Goal: Information Seeking & Learning: Learn about a topic

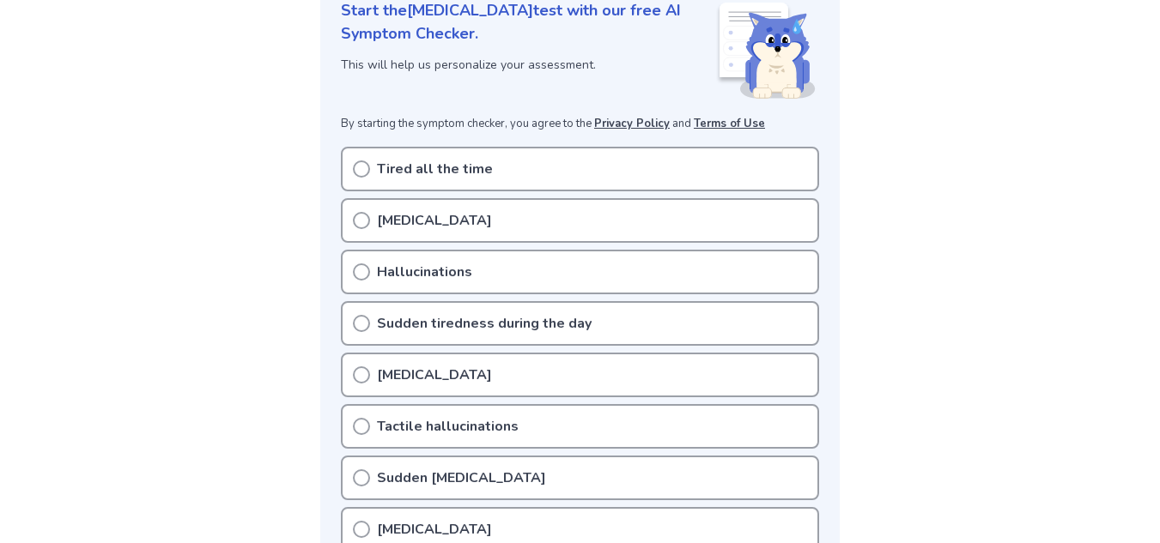
scroll to position [202, 0]
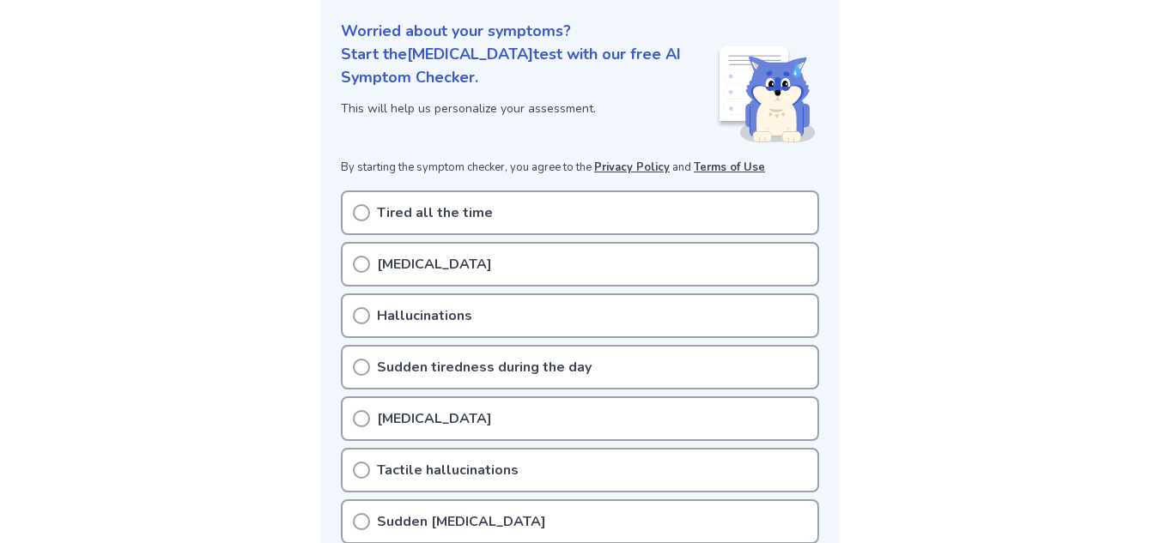
click at [365, 205] on circle at bounding box center [361, 212] width 15 height 15
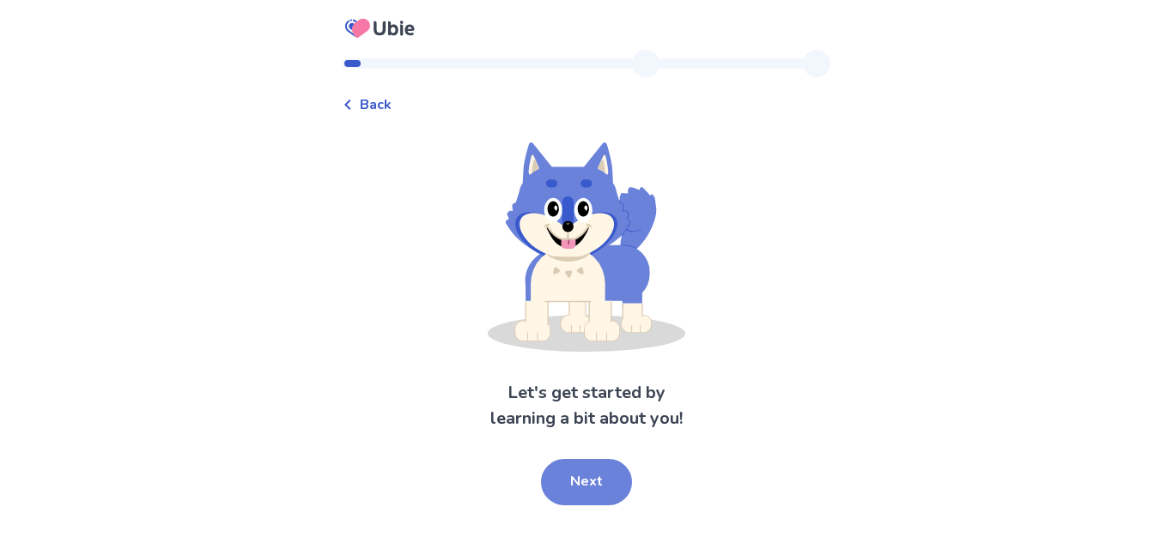
click at [580, 476] on button "Next" at bounding box center [586, 482] width 91 height 46
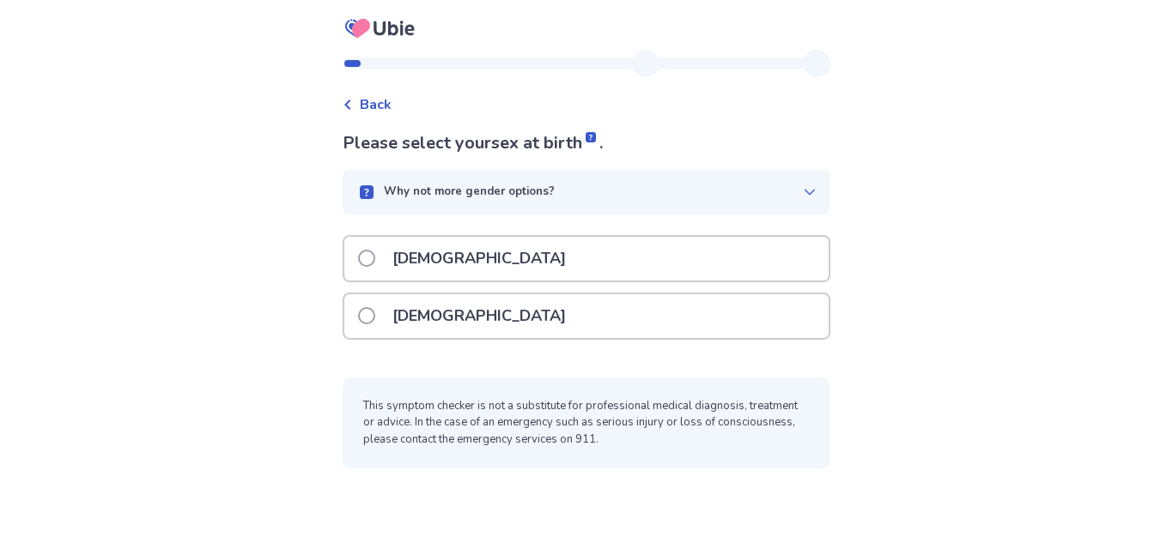
click at [368, 313] on span at bounding box center [366, 315] width 17 height 17
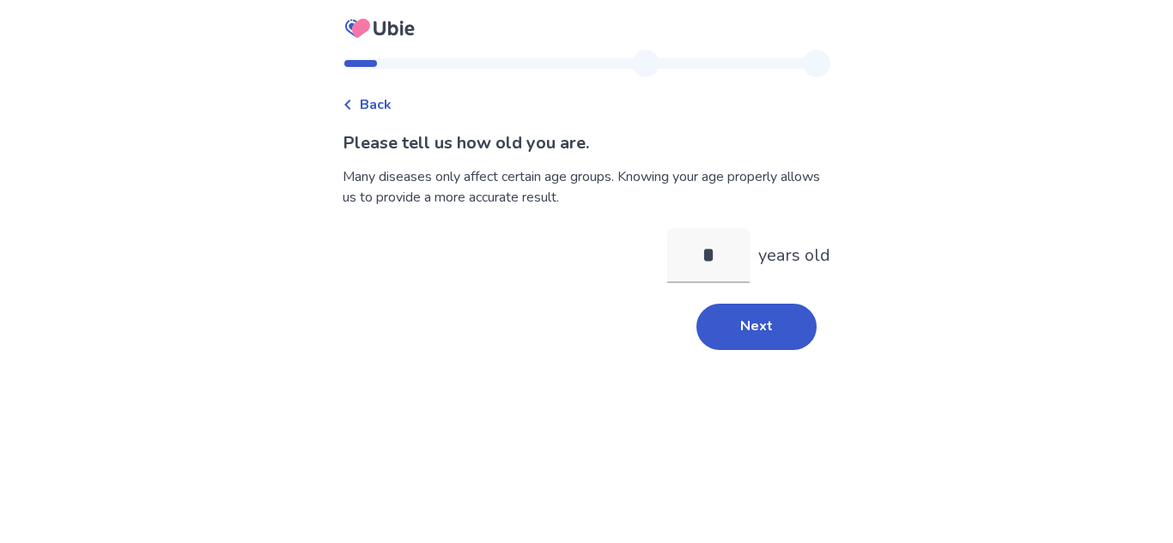
type input "**"
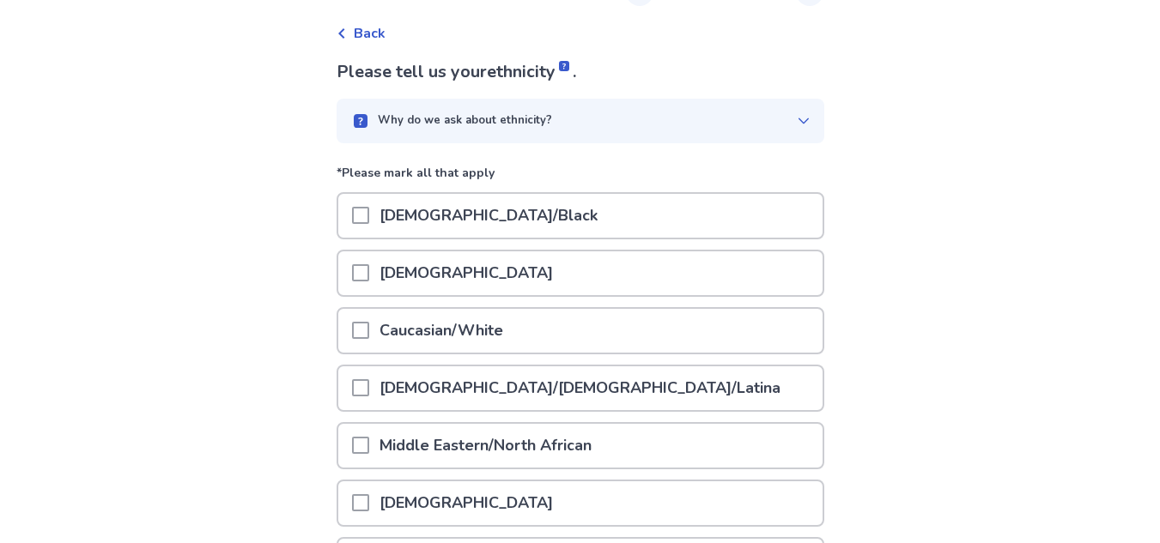
scroll to position [80, 0]
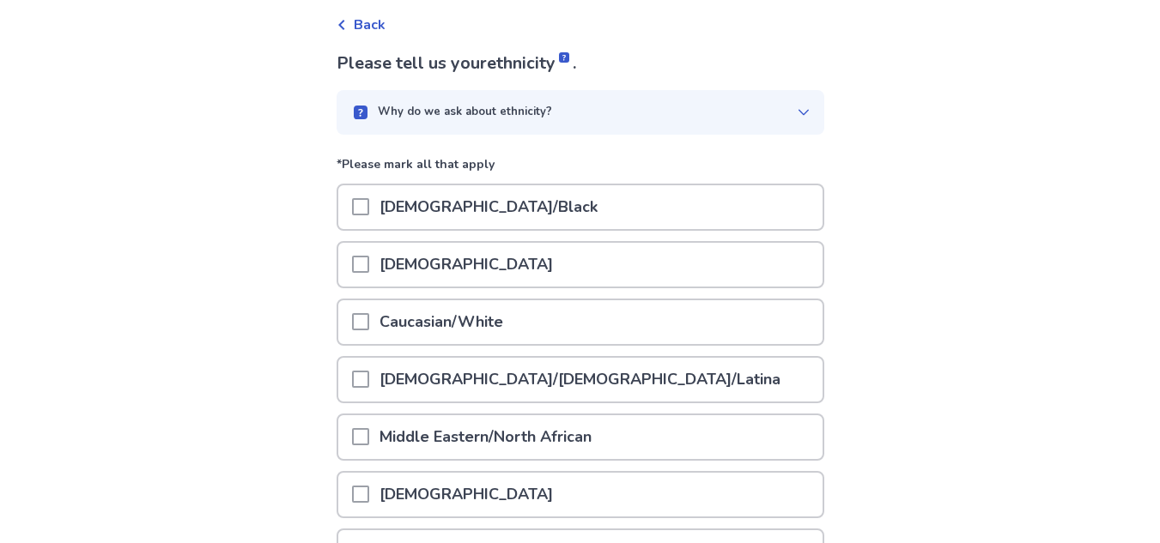
click at [369, 392] on div at bounding box center [360, 380] width 17 height 44
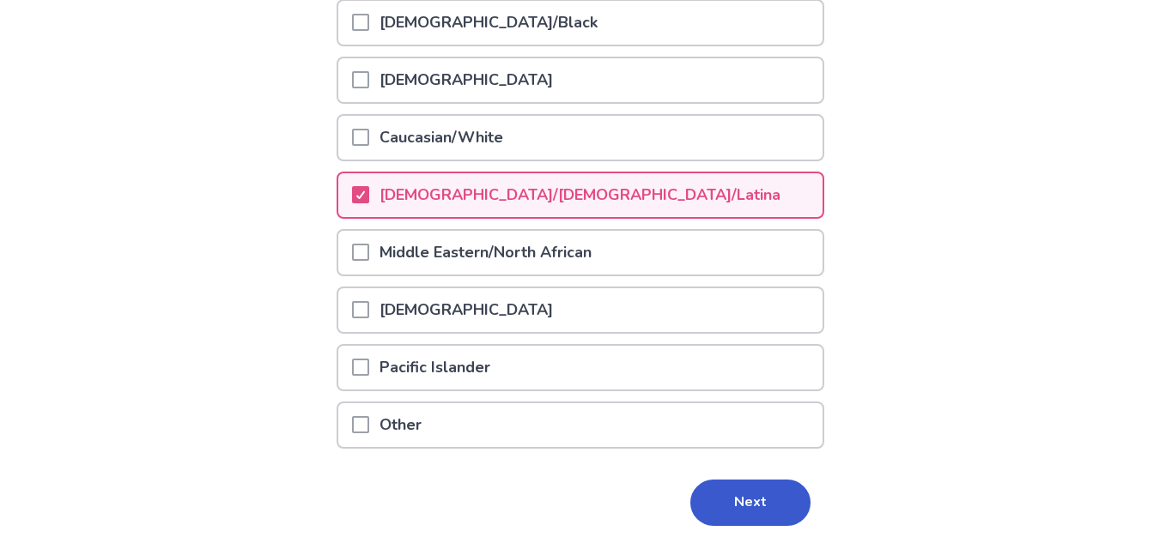
scroll to position [323, 0]
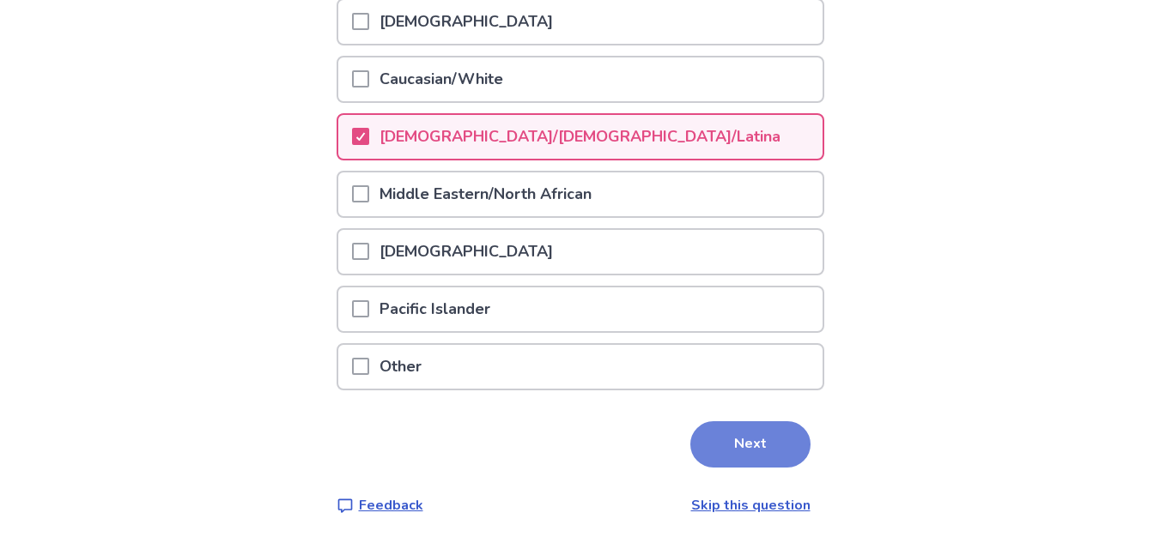
click at [727, 443] on button "Next" at bounding box center [750, 445] width 120 height 46
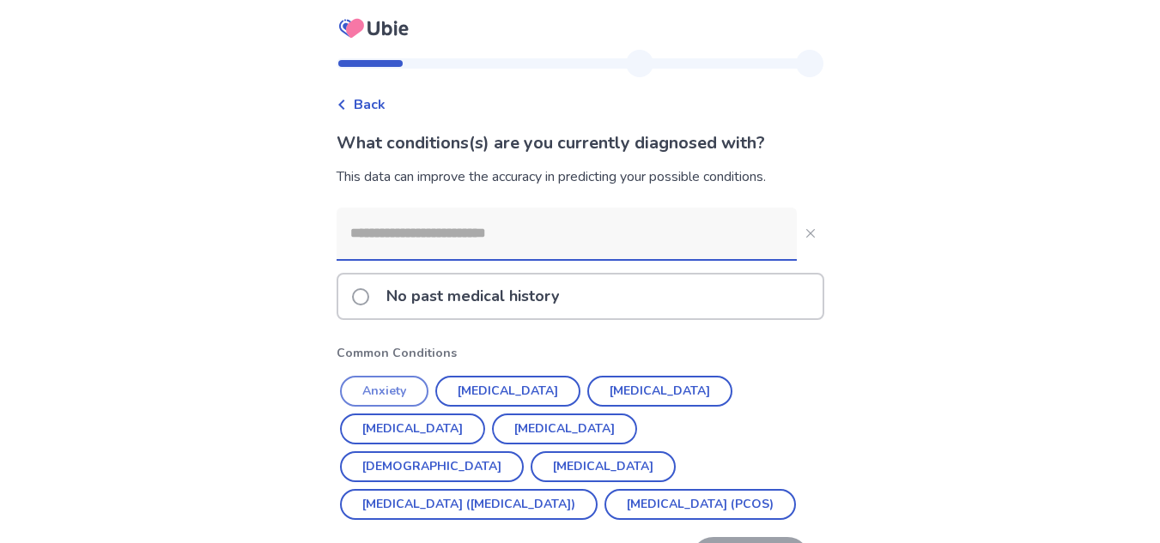
click at [385, 390] on button "Anxiety" at bounding box center [384, 391] width 88 height 31
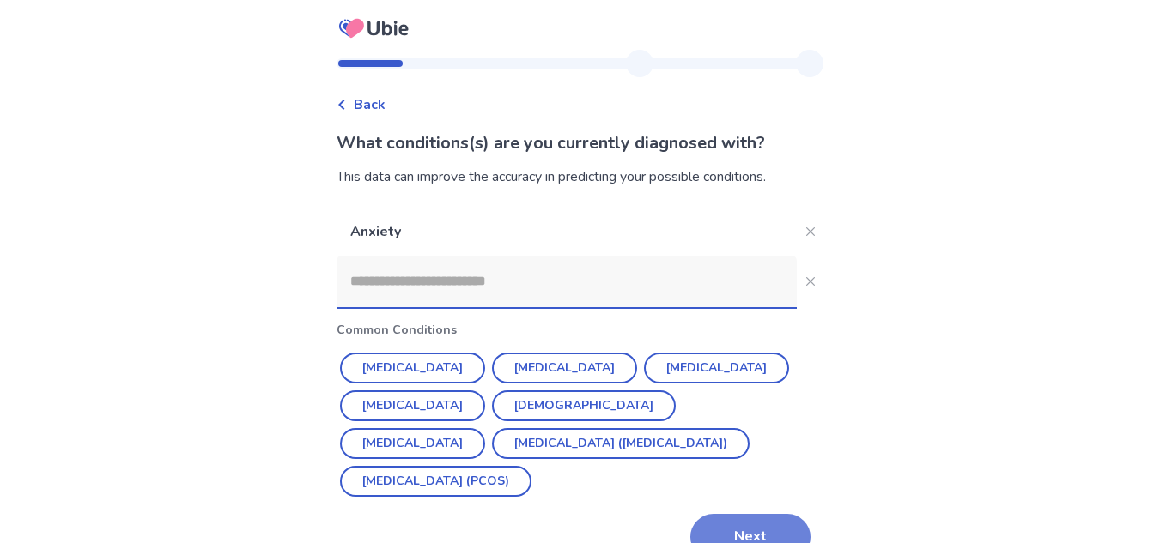
click at [727, 514] on button "Next" at bounding box center [750, 537] width 120 height 46
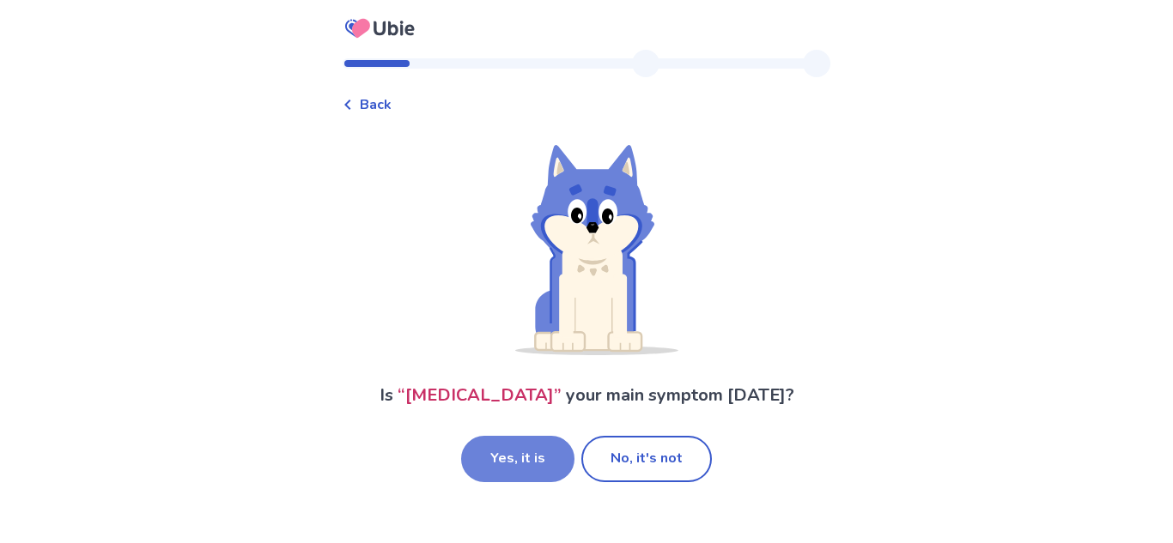
click at [518, 483] on button "Yes, it is" at bounding box center [517, 459] width 113 height 46
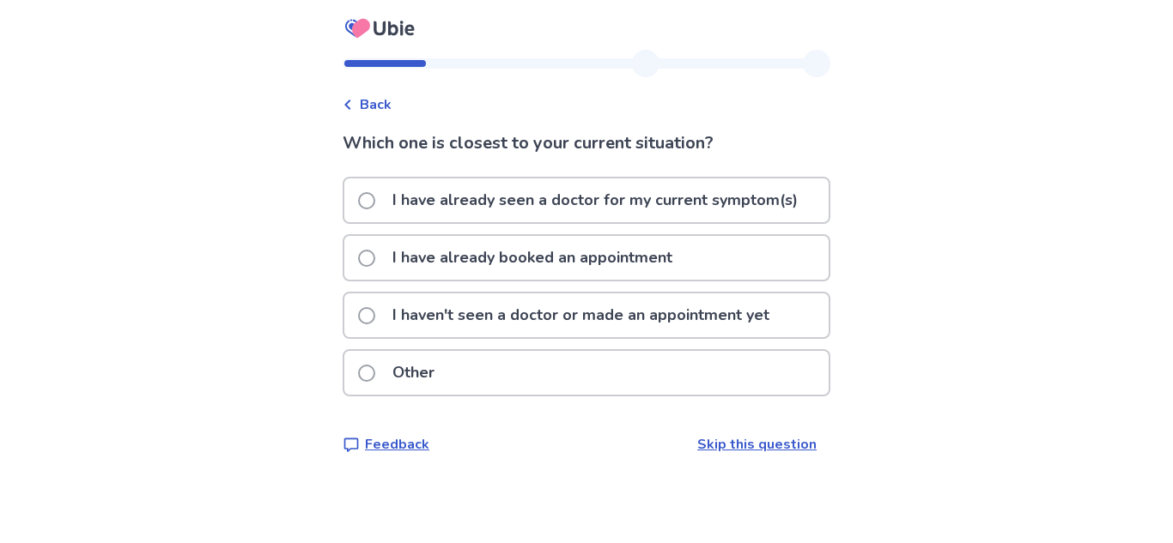
click at [375, 313] on span at bounding box center [366, 315] width 17 height 17
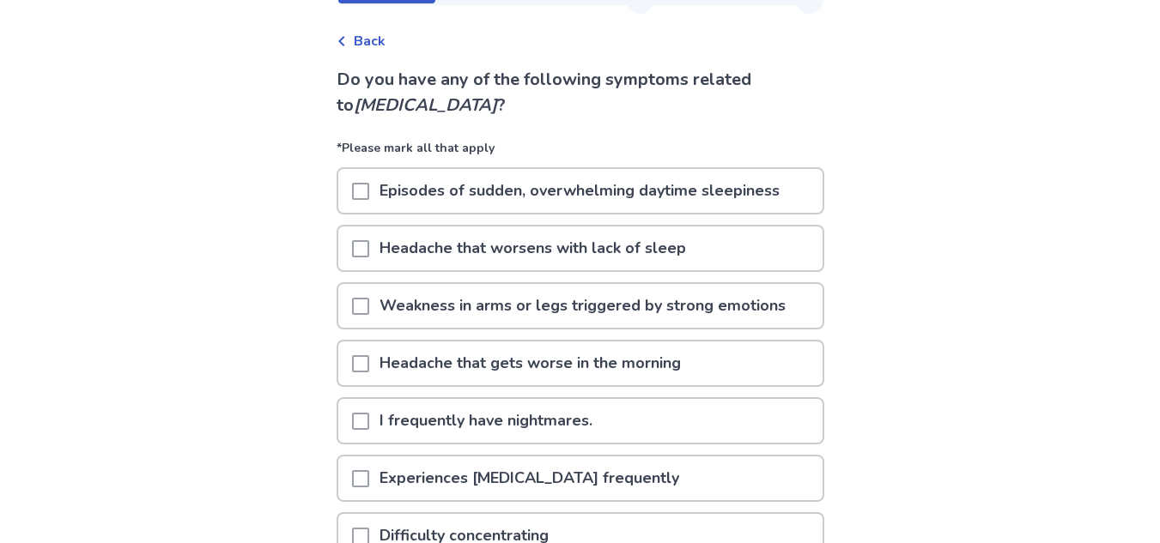
scroll to position [65, 0]
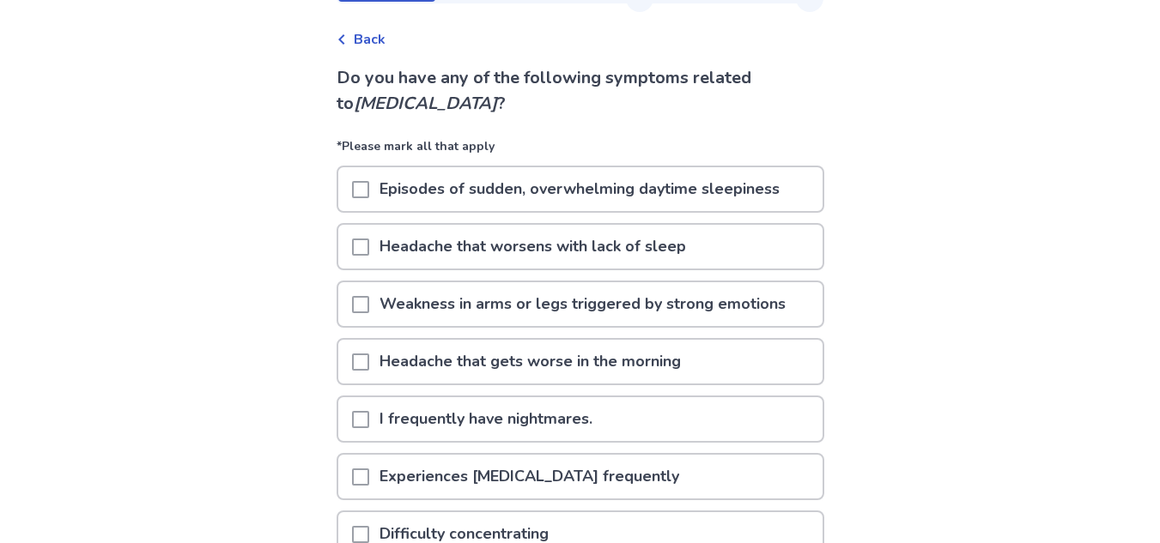
click at [365, 188] on span at bounding box center [360, 189] width 17 height 17
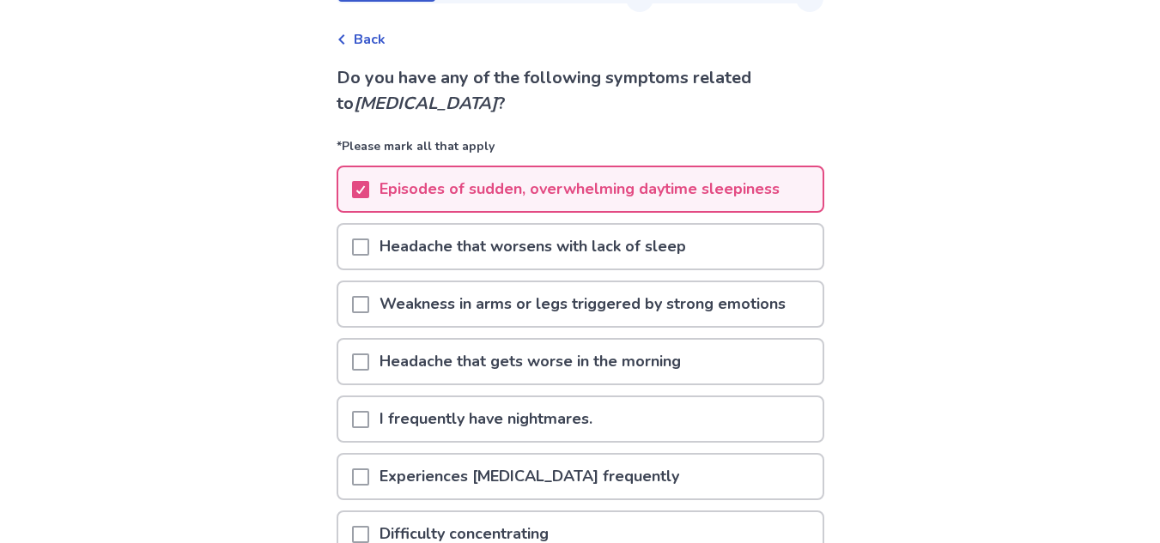
click at [363, 246] on span at bounding box center [360, 247] width 17 height 17
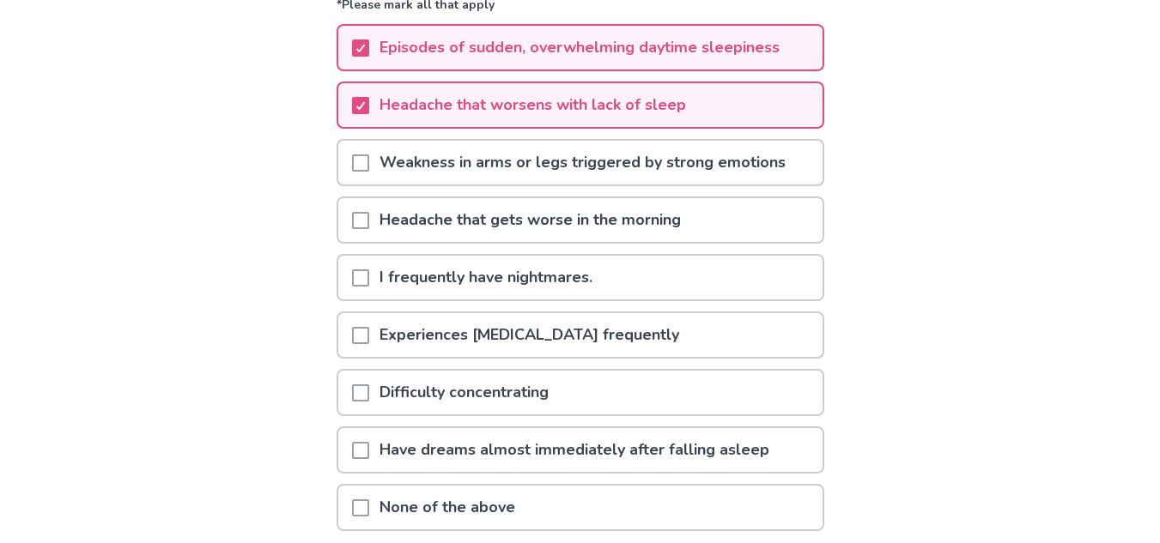
scroll to position [205, 0]
click at [369, 450] on span at bounding box center [360, 452] width 17 height 17
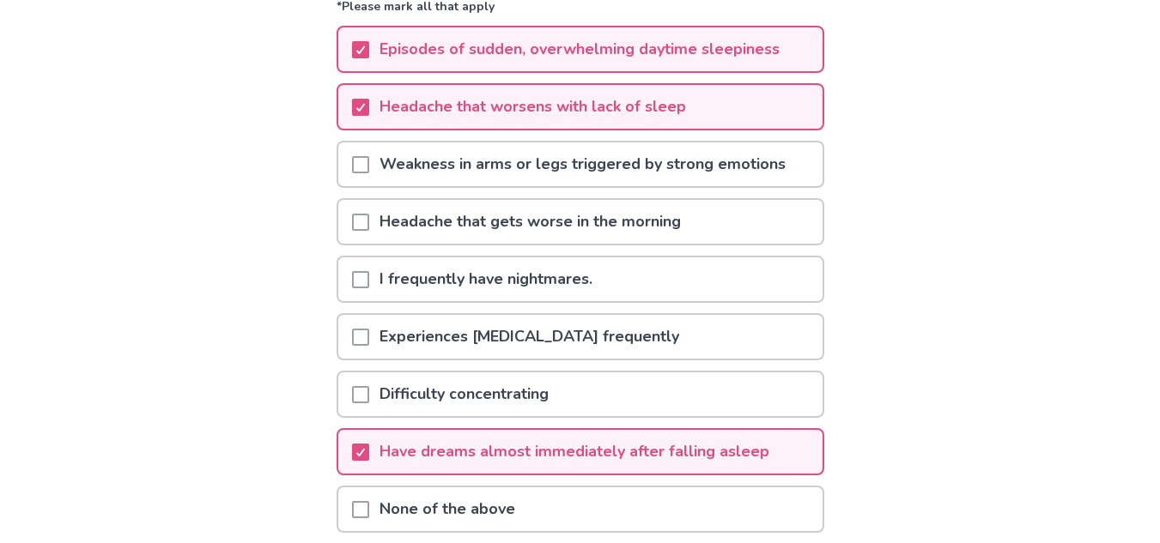
click at [365, 385] on div at bounding box center [360, 395] width 17 height 44
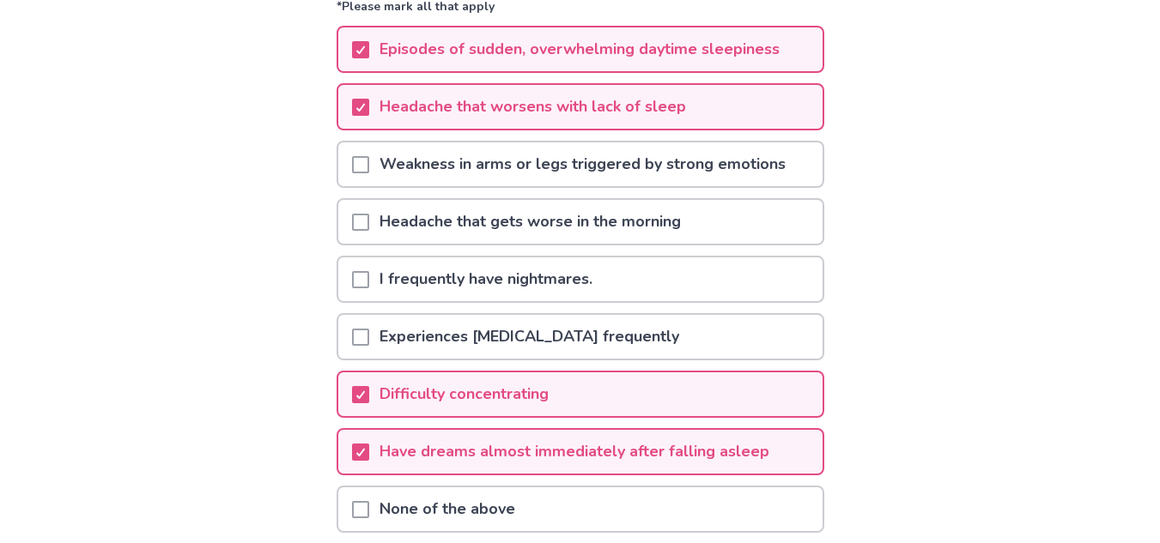
click at [369, 161] on span at bounding box center [360, 164] width 17 height 17
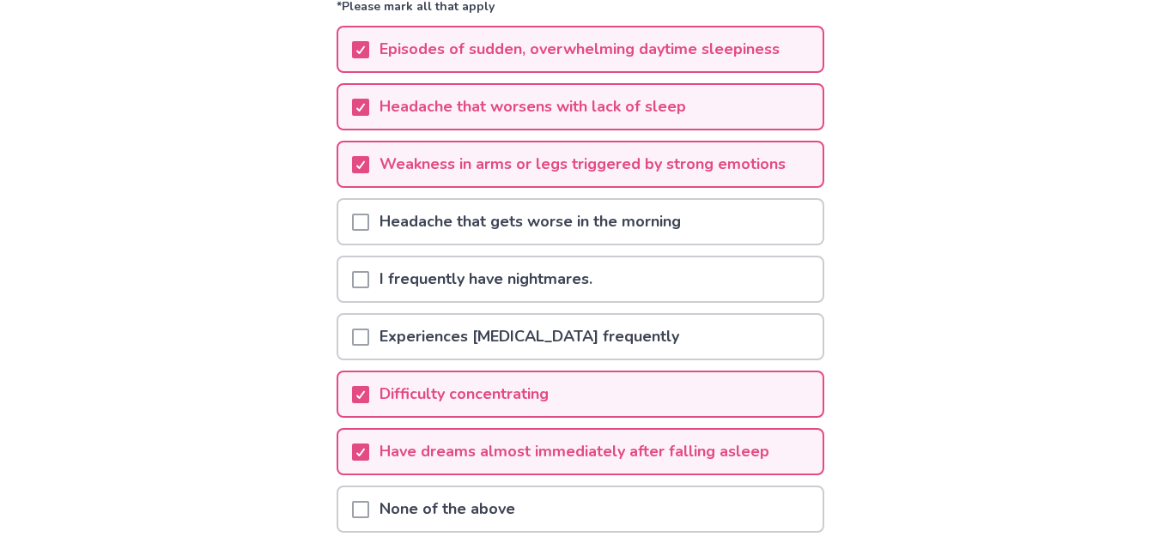
scroll to position [348, 0]
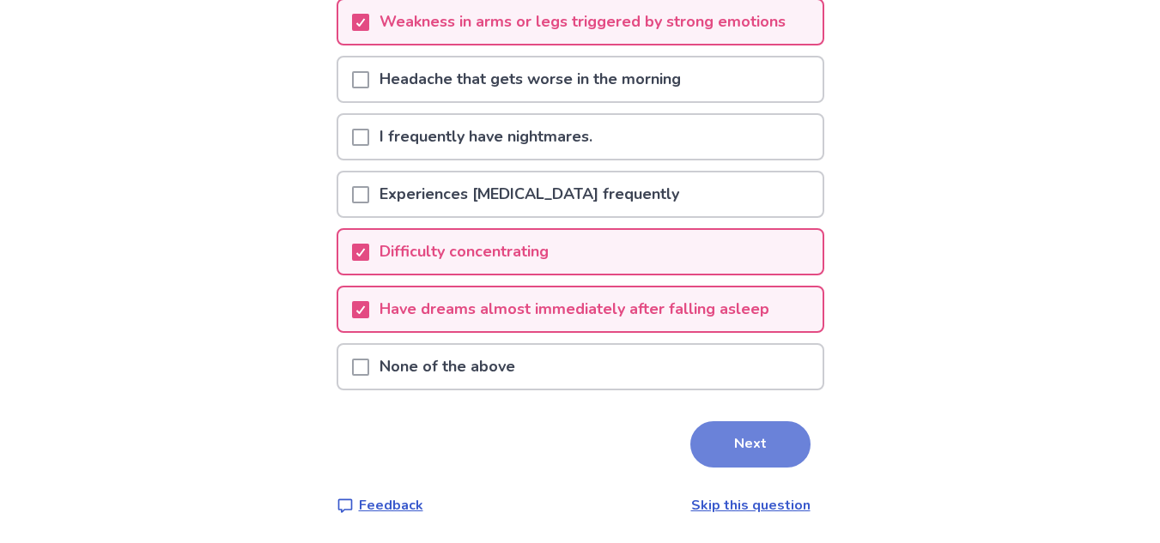
click at [732, 428] on button "Next" at bounding box center [750, 445] width 120 height 46
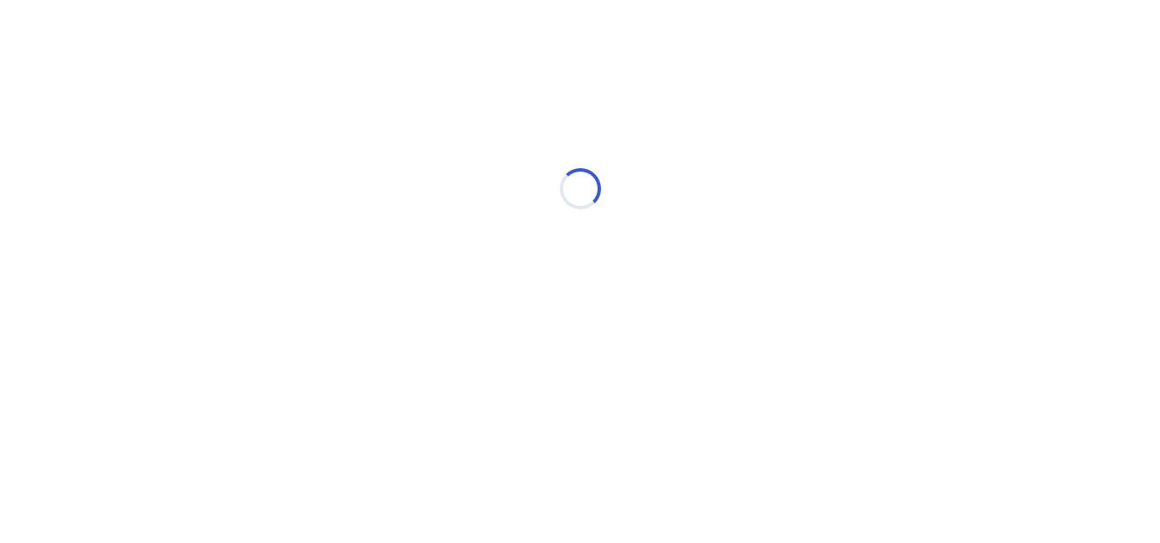
scroll to position [0, 0]
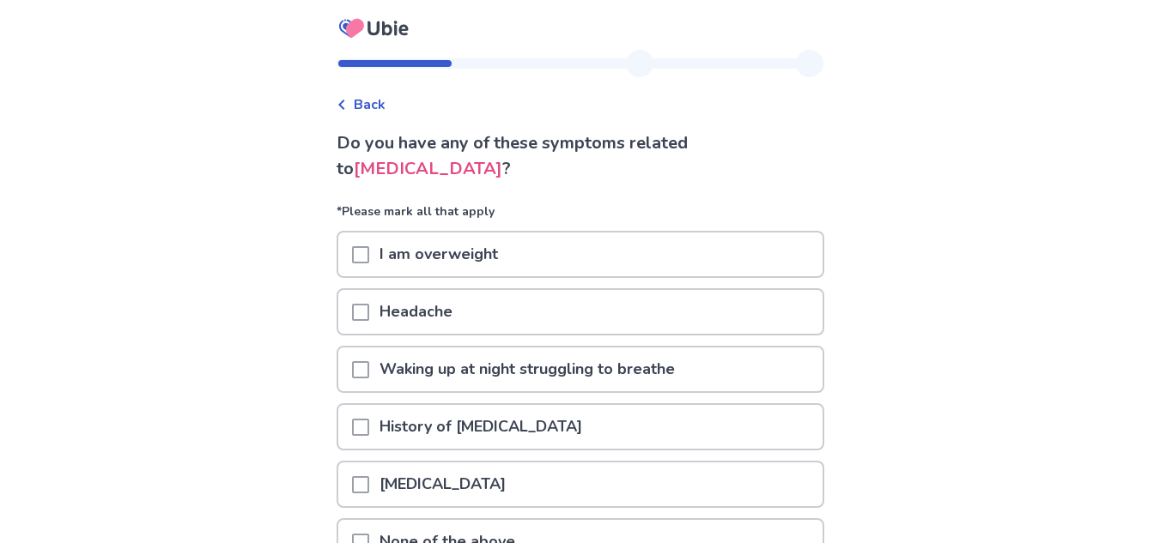
click at [369, 258] on span at bounding box center [360, 254] width 17 height 17
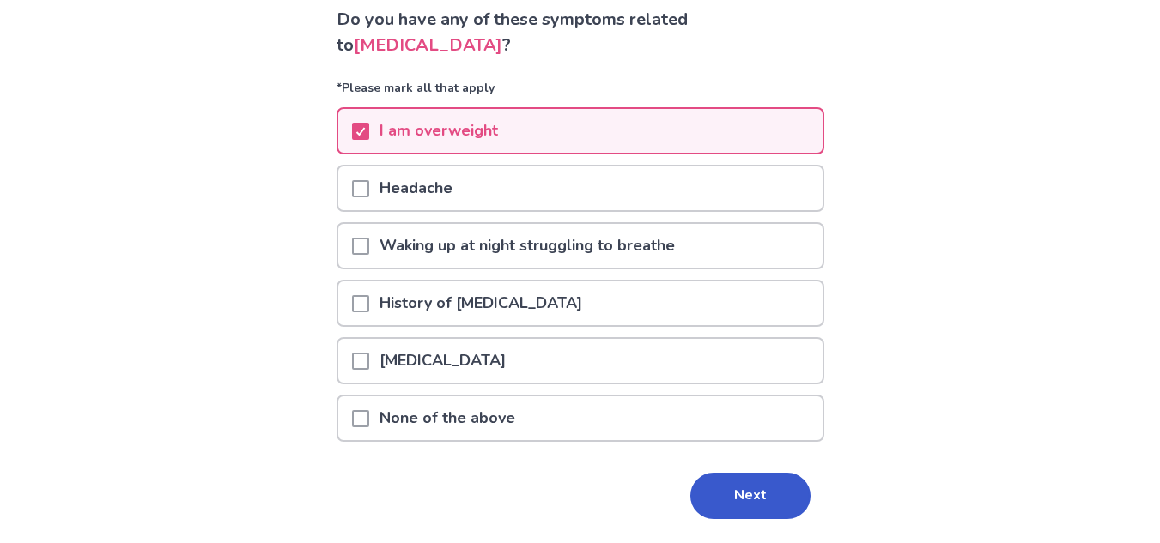
scroll to position [124, 0]
click at [369, 179] on span at bounding box center [360, 187] width 17 height 17
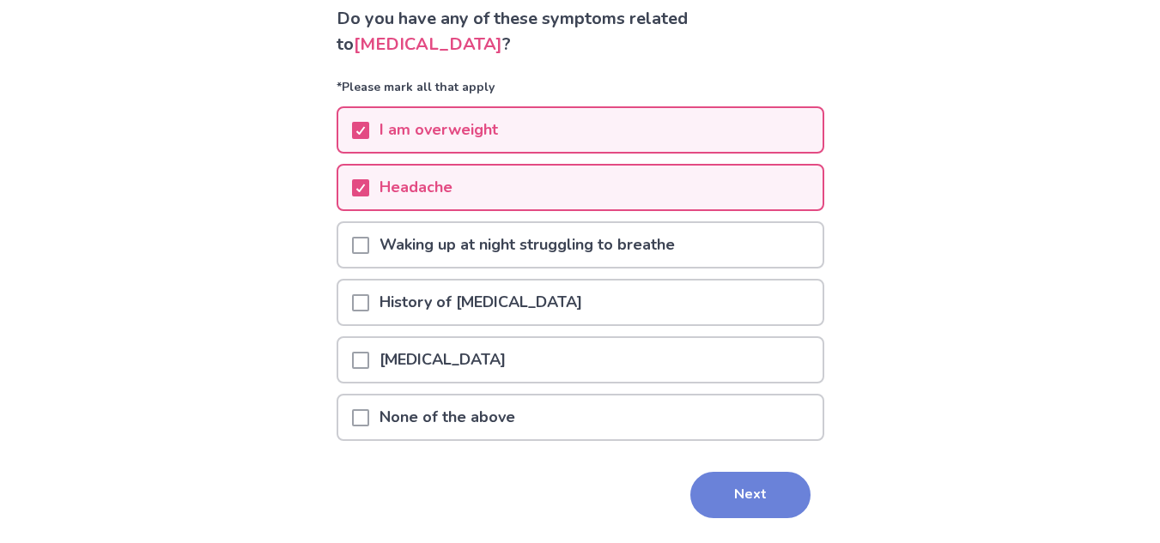
click at [735, 496] on button "Next" at bounding box center [750, 495] width 120 height 46
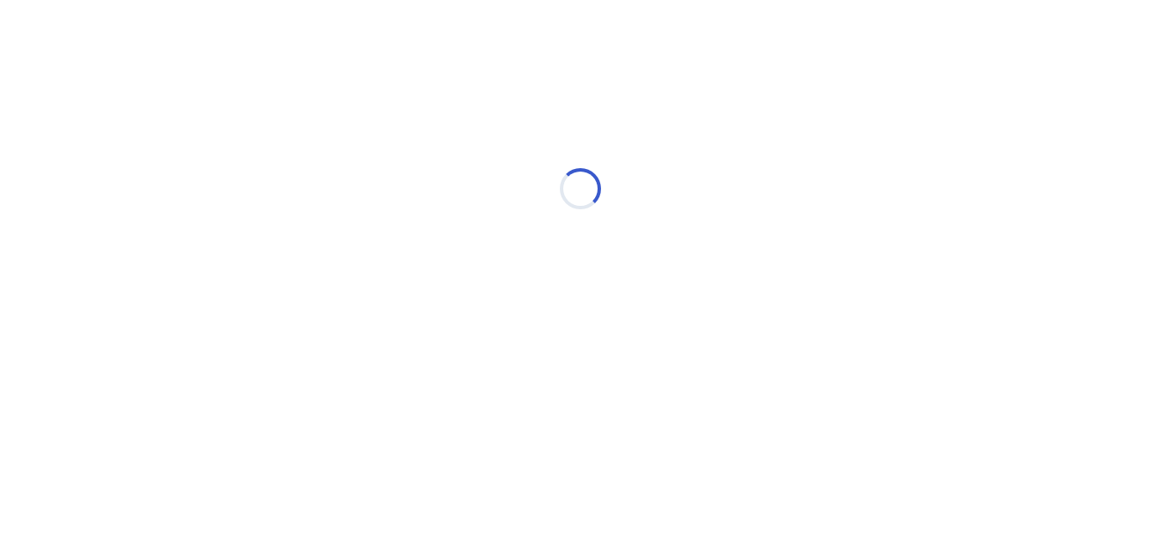
scroll to position [0, 0]
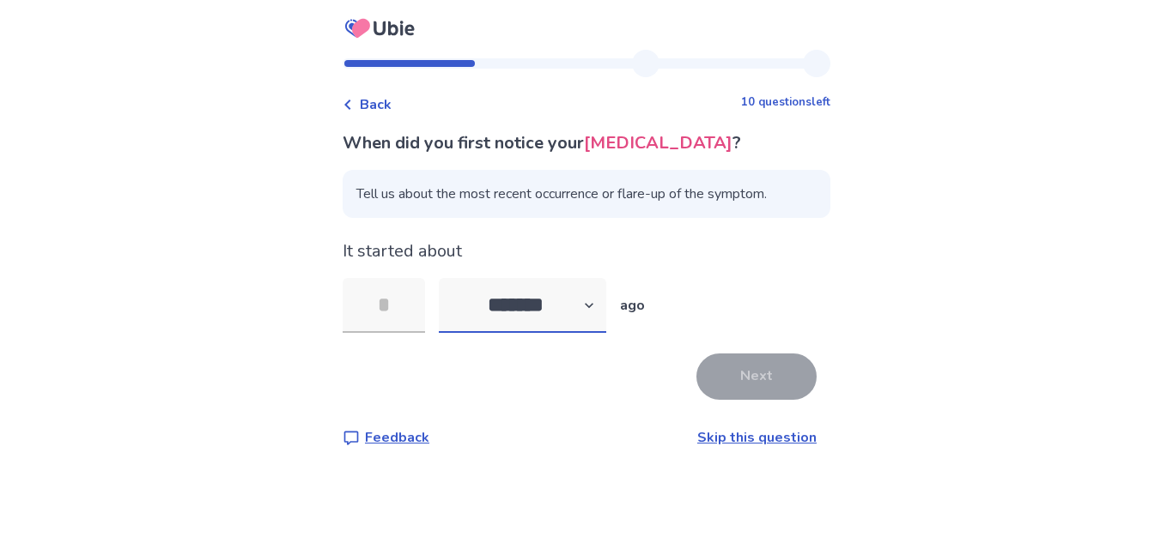
click at [594, 333] on select "******* ****** ******* ******** *******" at bounding box center [522, 305] width 167 height 55
select select "*"
click at [449, 304] on select "******* ****** ******* ******** *******" at bounding box center [522, 305] width 167 height 55
click at [421, 327] on input "tel" at bounding box center [384, 305] width 82 height 55
type input "*"
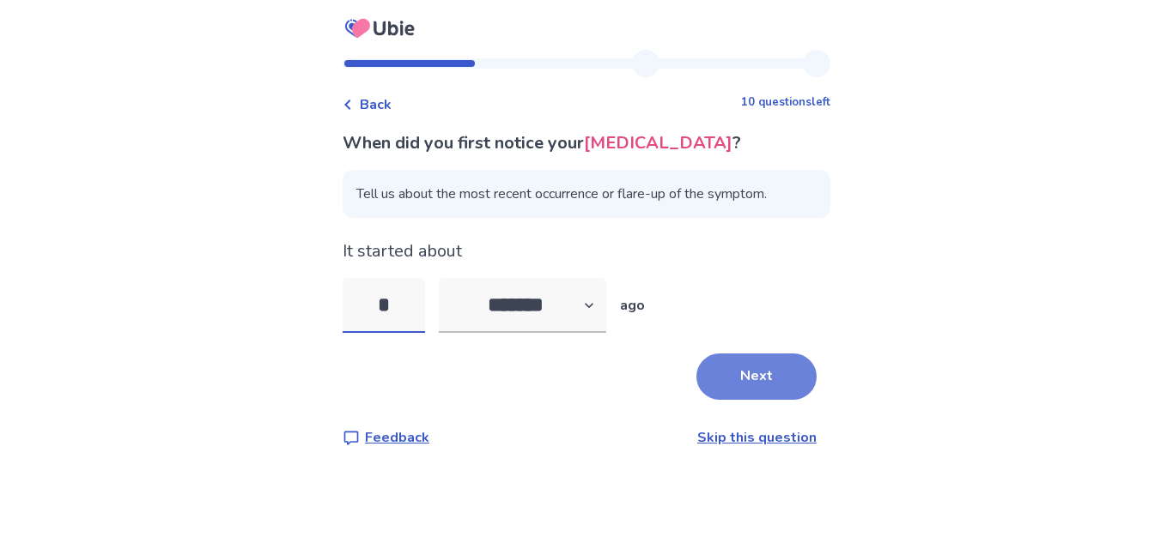
type input "*"
click at [730, 380] on button "Next" at bounding box center [756, 377] width 120 height 46
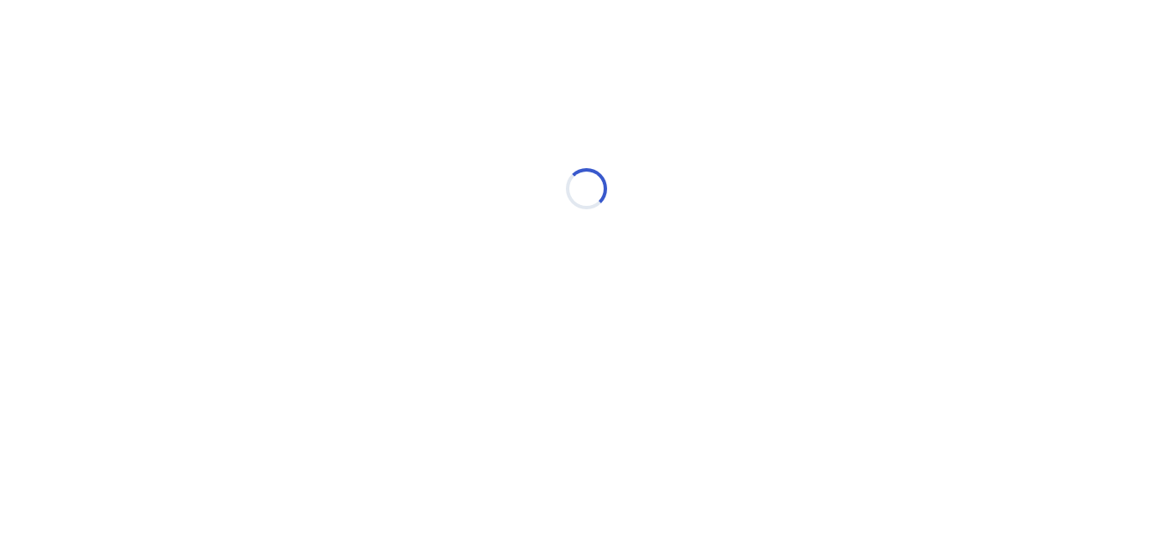
select select "*"
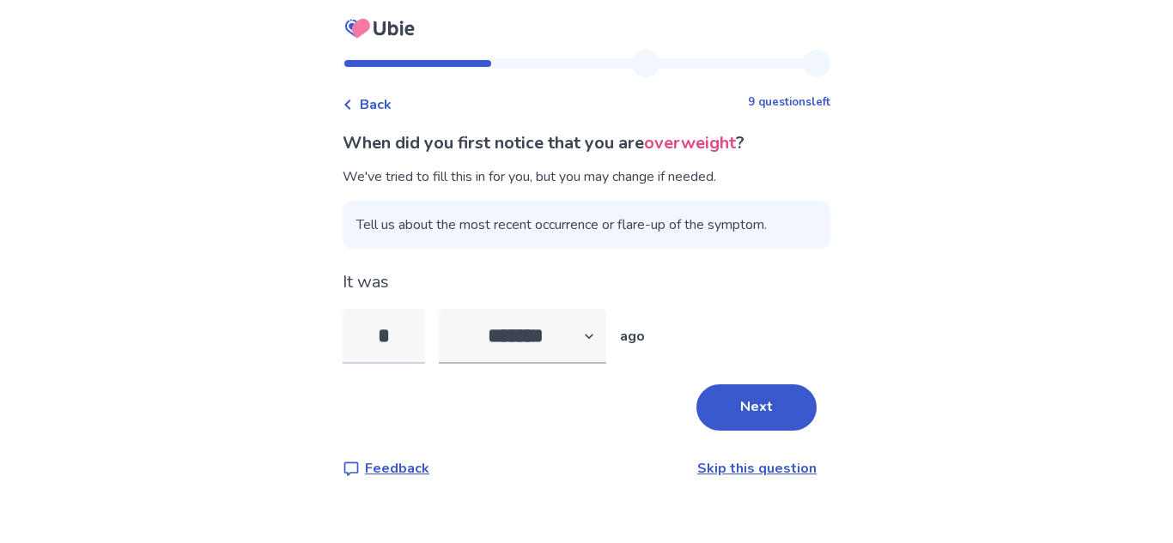
click at [425, 335] on input "*" at bounding box center [384, 336] width 82 height 55
type input "*"
click at [732, 403] on button "Next" at bounding box center [756, 408] width 120 height 46
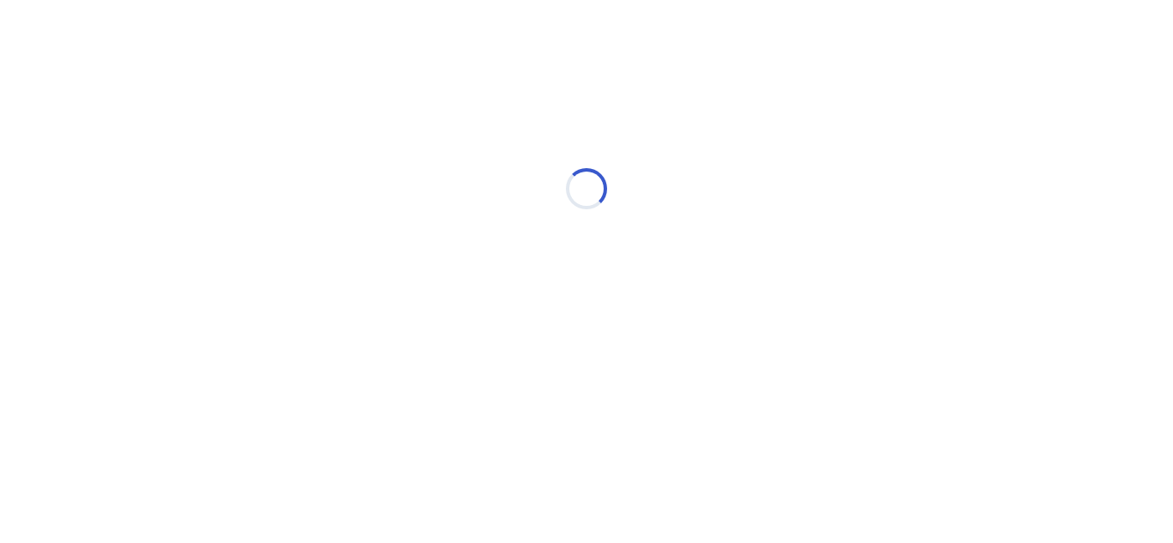
select select "*"
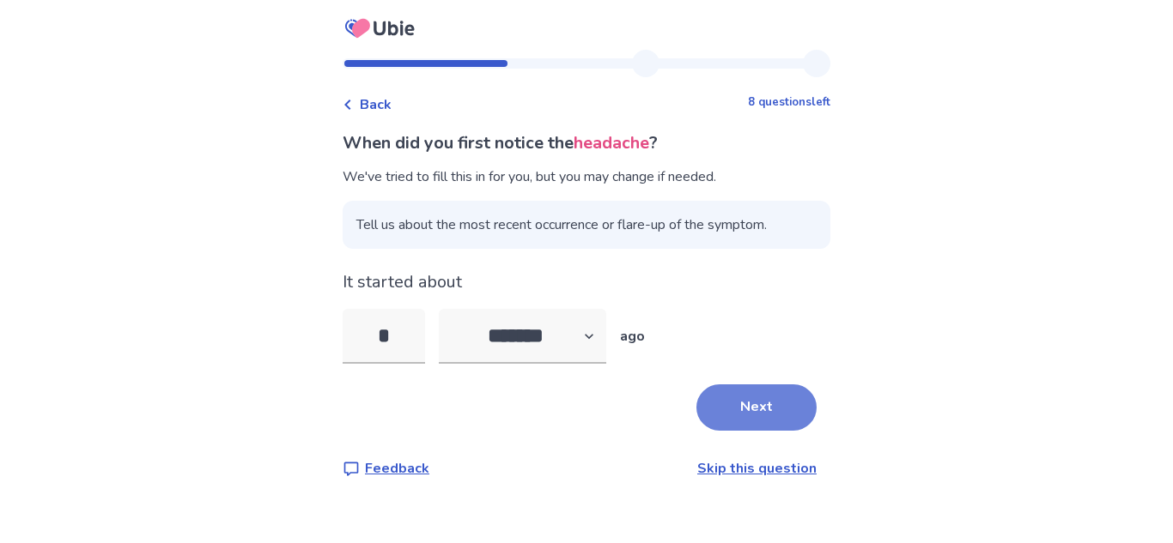
type input "*"
click at [756, 428] on button "Next" at bounding box center [756, 408] width 120 height 46
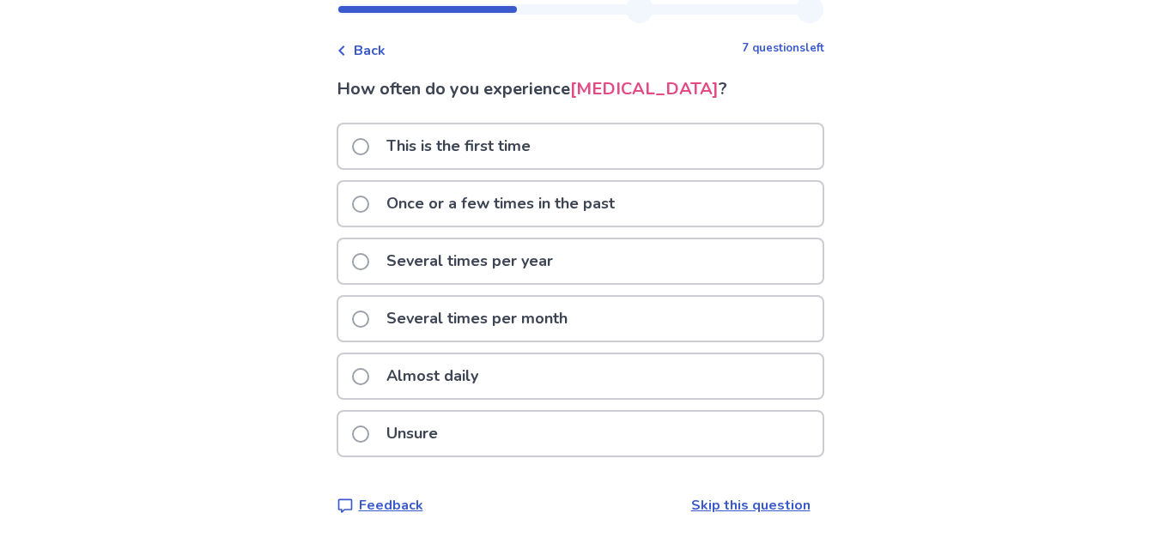
scroll to position [57, 0]
click at [355, 281] on div "Several times per year" at bounding box center [580, 262] width 484 height 44
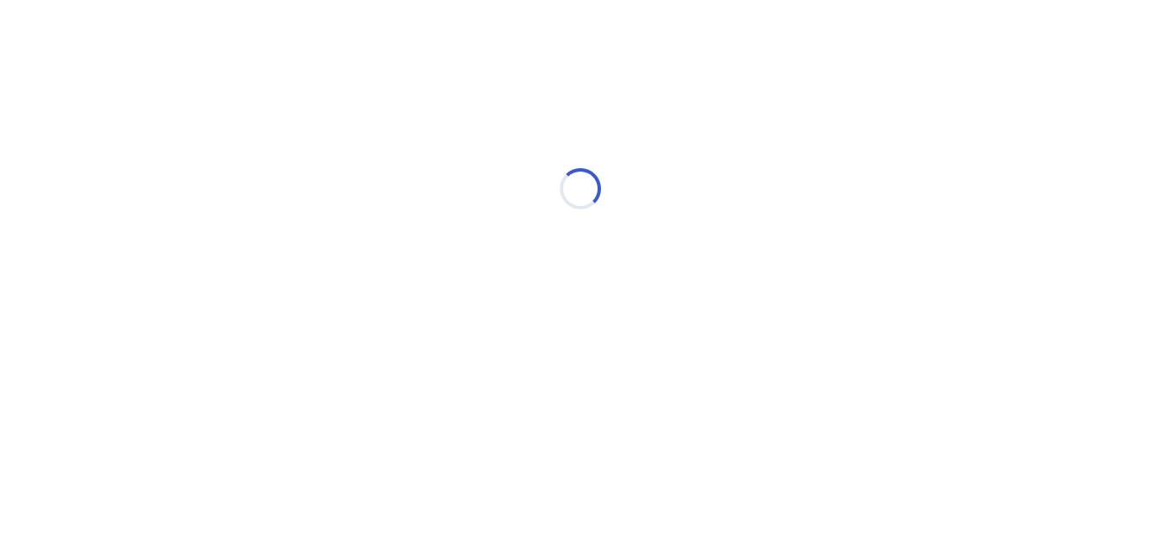
scroll to position [0, 0]
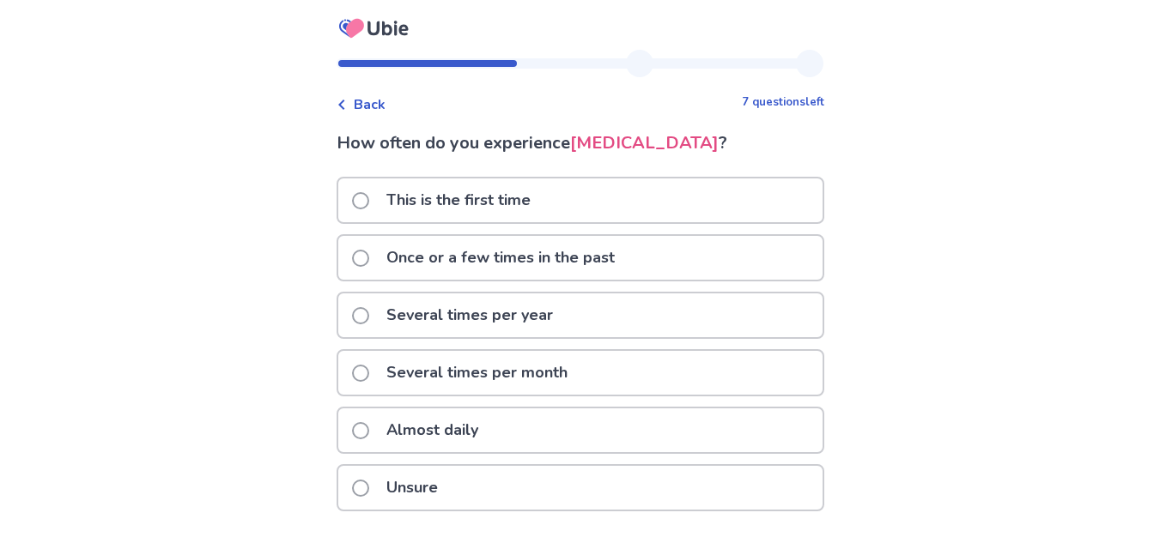
click at [364, 440] on span at bounding box center [360, 430] width 17 height 17
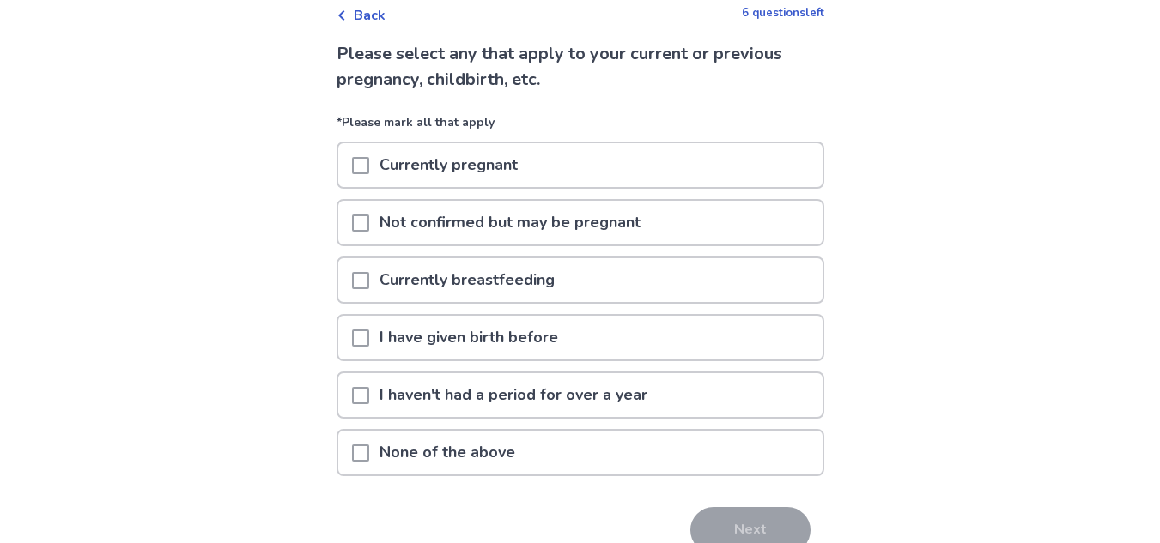
scroll to position [90, 0]
click at [369, 452] on span at bounding box center [360, 452] width 17 height 17
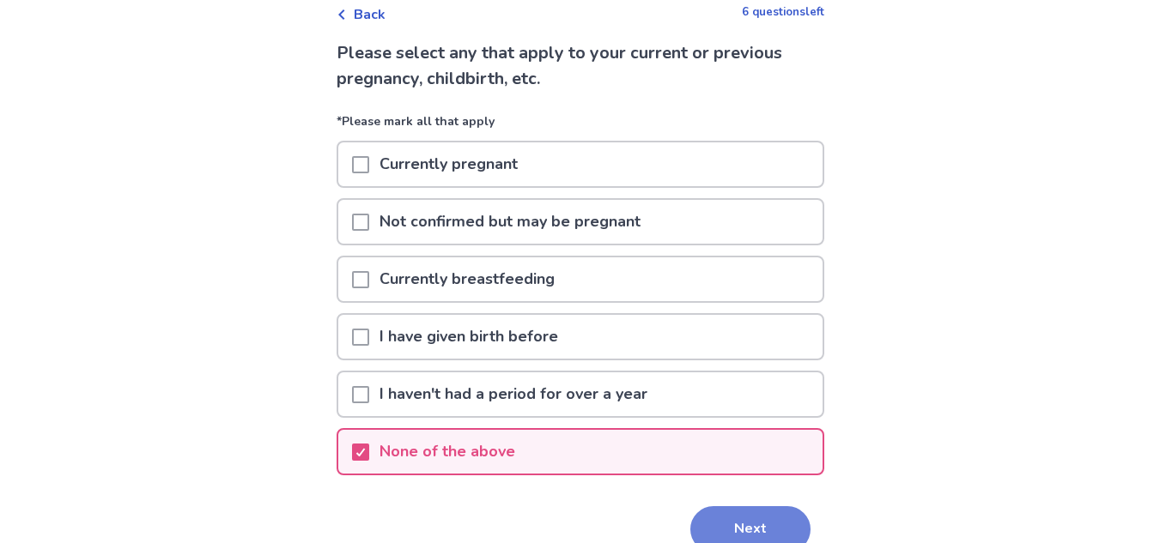
click at [759, 512] on button "Next" at bounding box center [750, 530] width 120 height 46
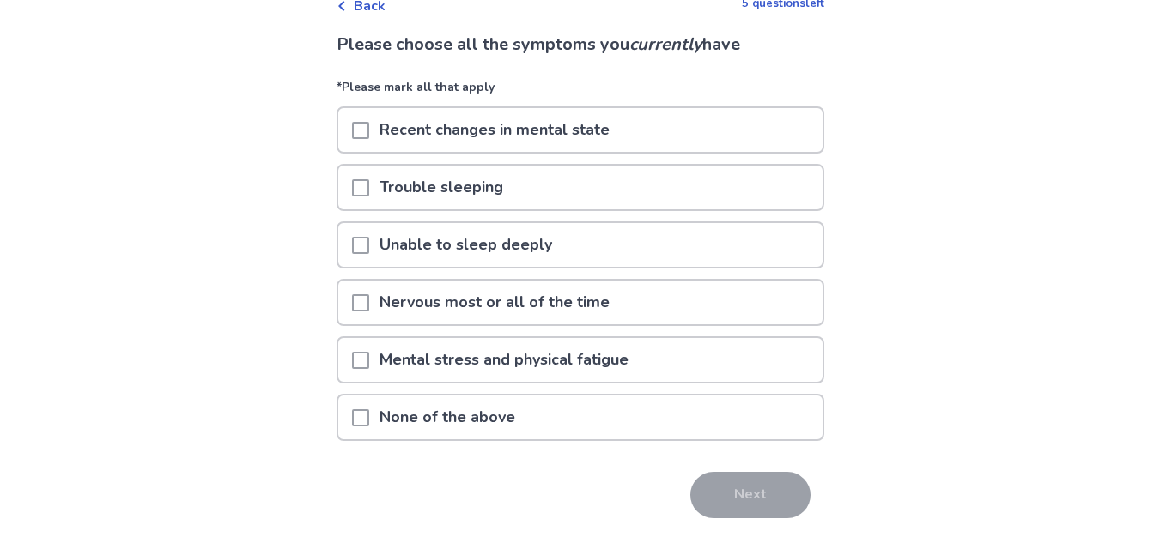
scroll to position [100, 0]
click at [369, 131] on span at bounding box center [360, 129] width 17 height 17
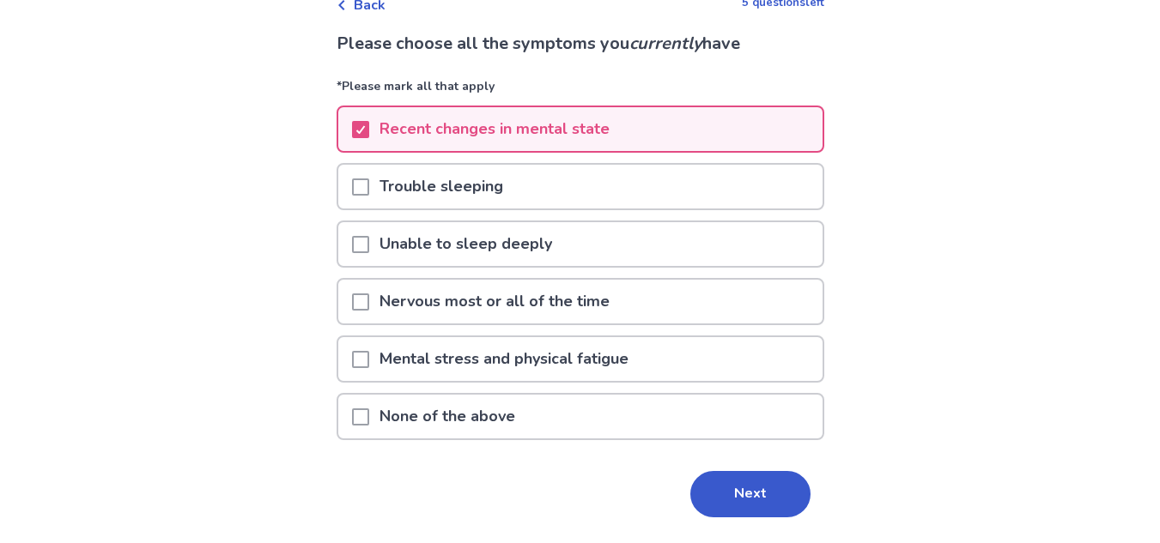
click at [369, 191] on span at bounding box center [360, 187] width 17 height 17
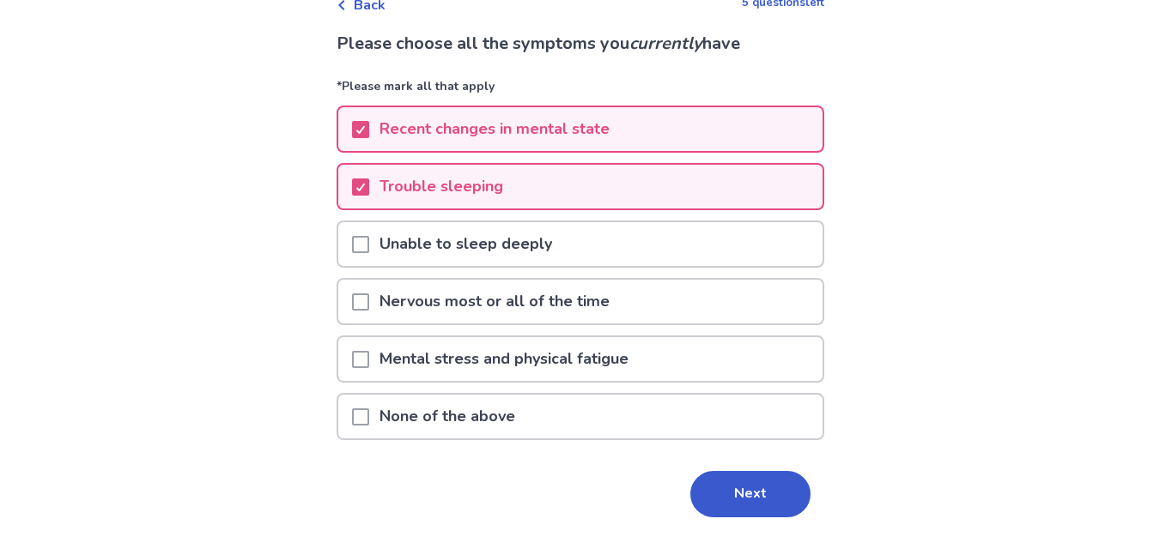
click at [366, 290] on div at bounding box center [360, 302] width 17 height 44
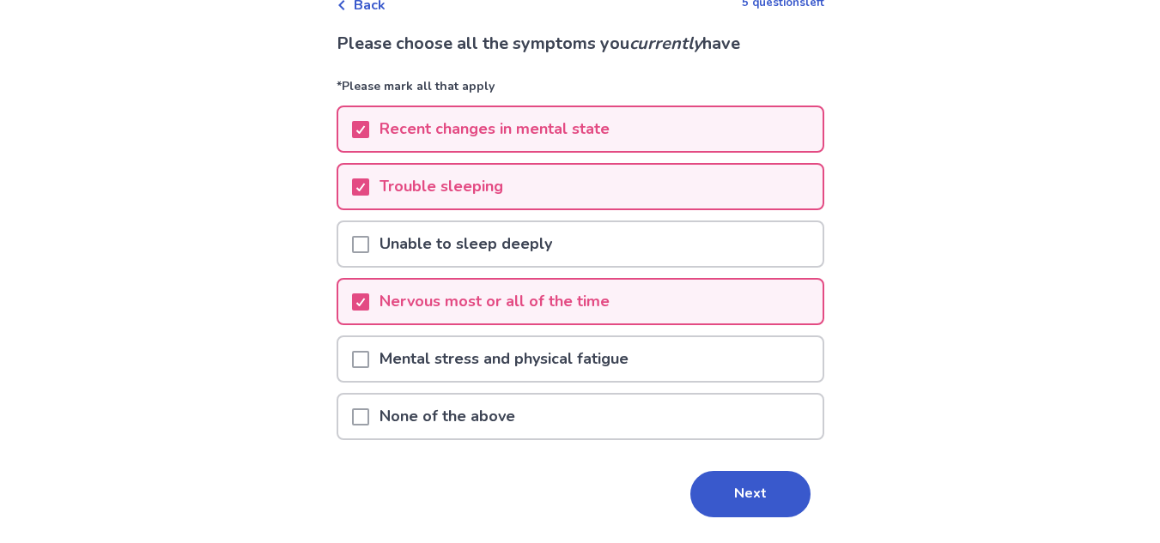
click at [369, 368] on div at bounding box center [360, 359] width 17 height 44
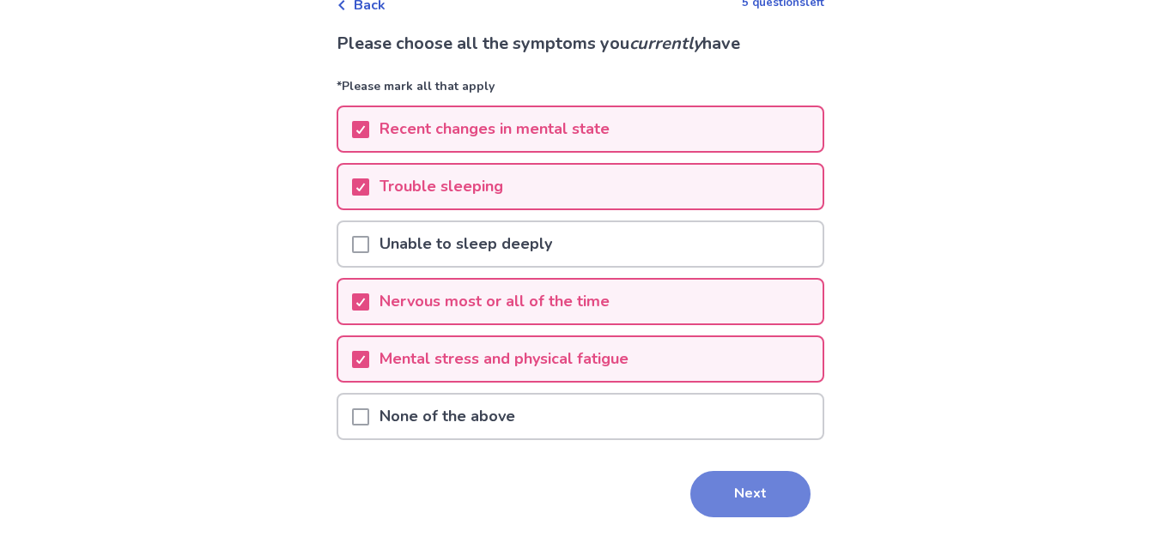
click at [692, 482] on button "Next" at bounding box center [750, 494] width 120 height 46
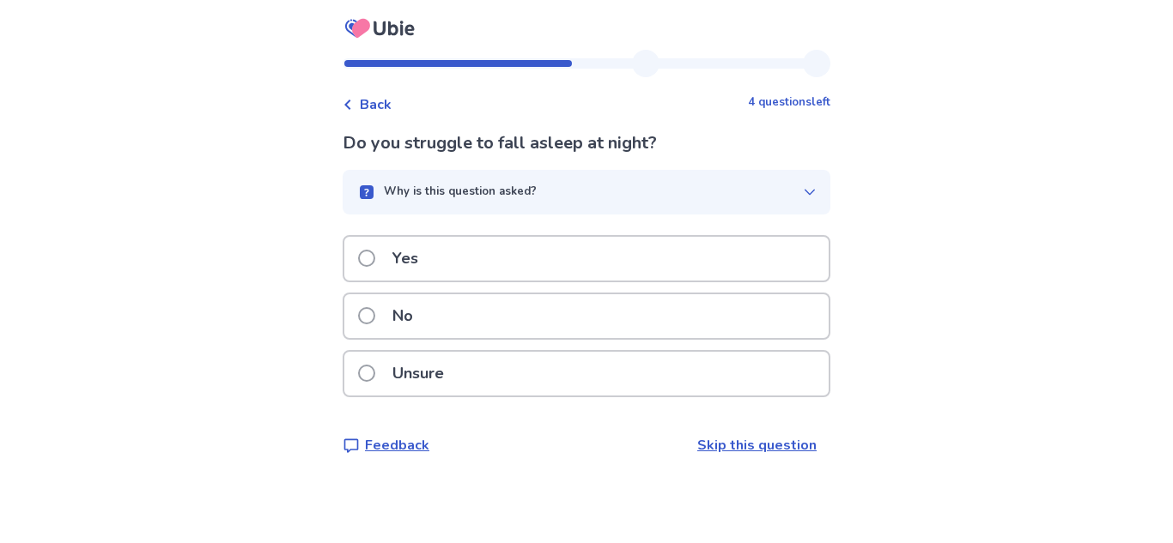
click at [392, 246] on label "Yes" at bounding box center [393, 259] width 70 height 44
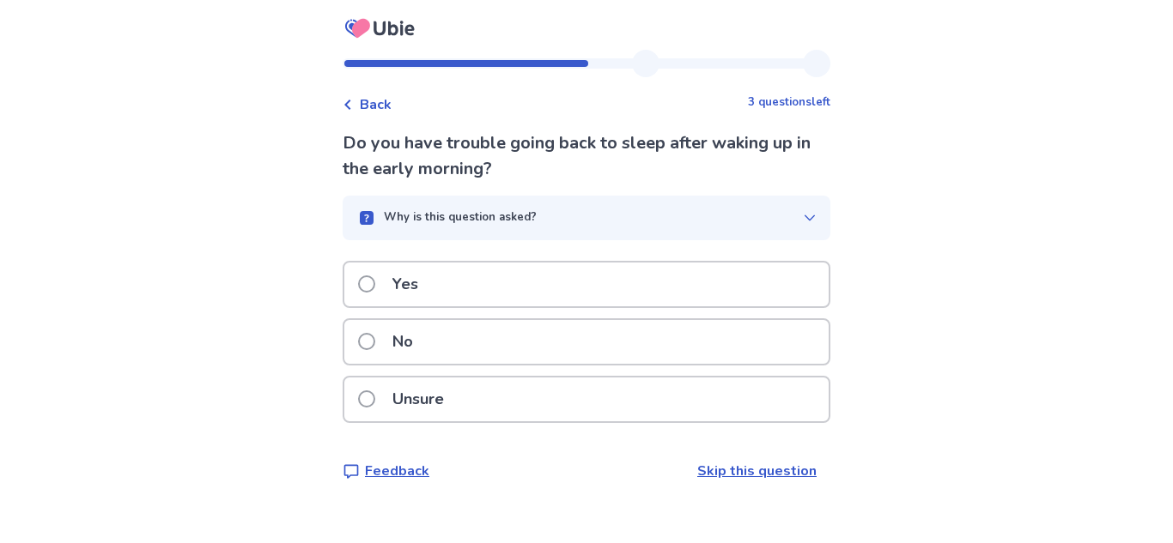
click at [410, 330] on p "No" at bounding box center [402, 342] width 41 height 44
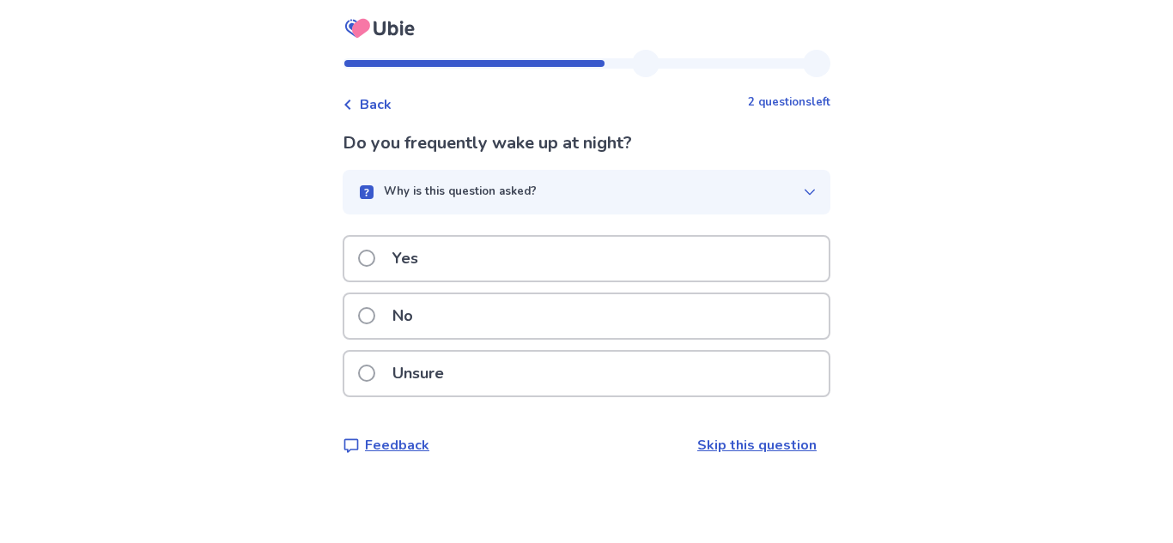
click at [413, 314] on p "No" at bounding box center [402, 317] width 41 height 44
click at [405, 262] on p "Yes" at bounding box center [405, 259] width 46 height 44
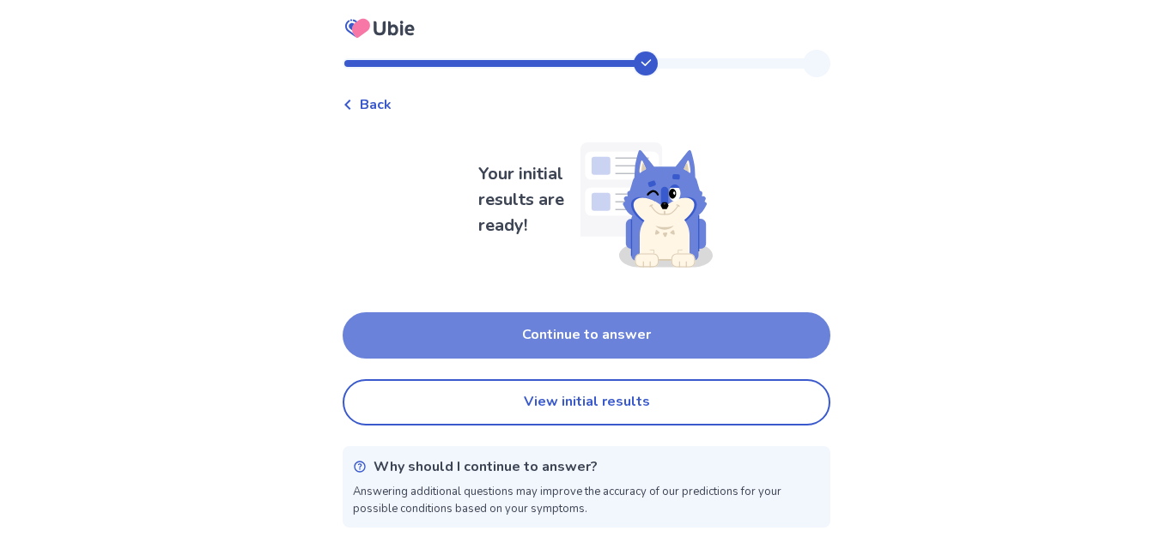
click at [495, 331] on button "Continue to answer" at bounding box center [587, 336] width 488 height 46
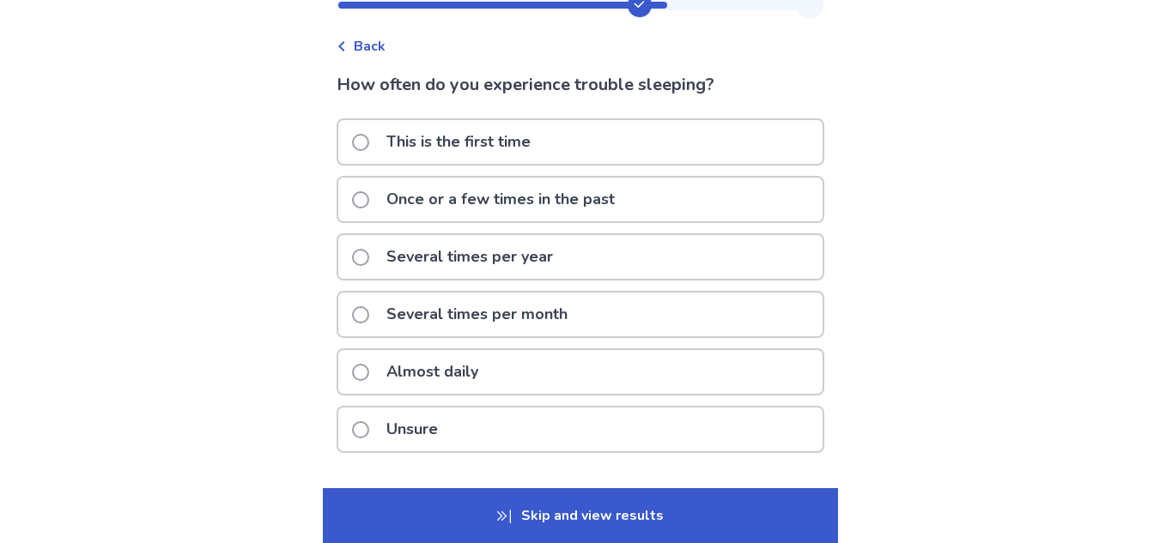
scroll to position [61, 0]
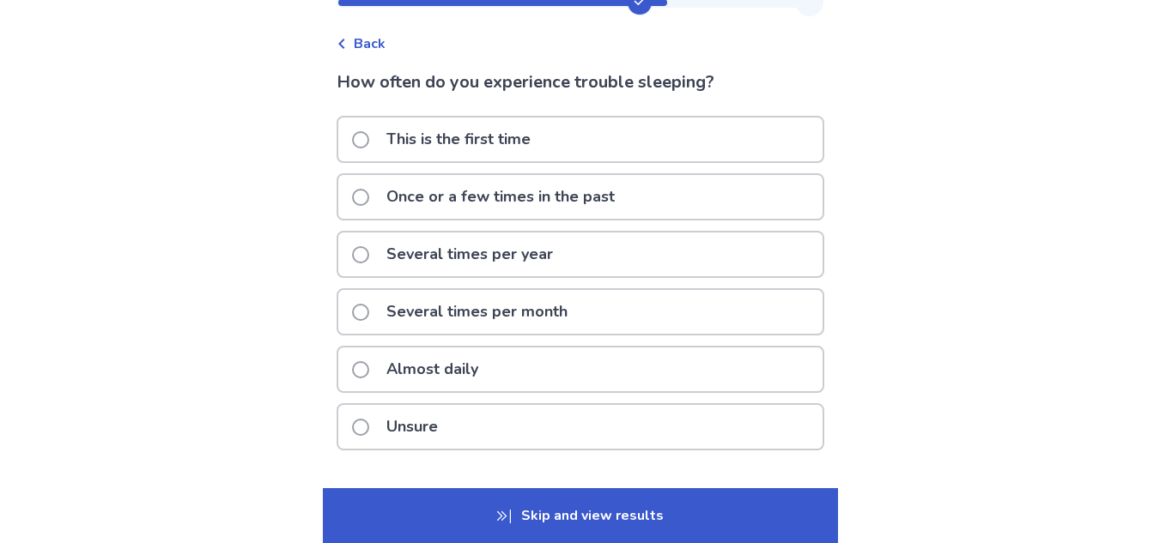
click at [468, 308] on p "Several times per month" at bounding box center [477, 312] width 202 height 44
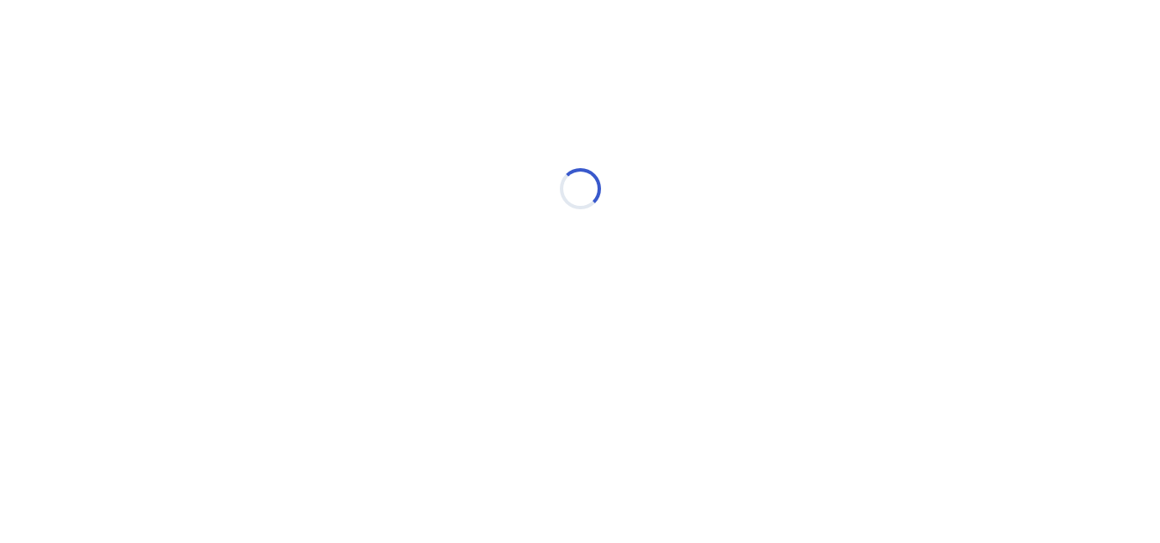
scroll to position [0, 0]
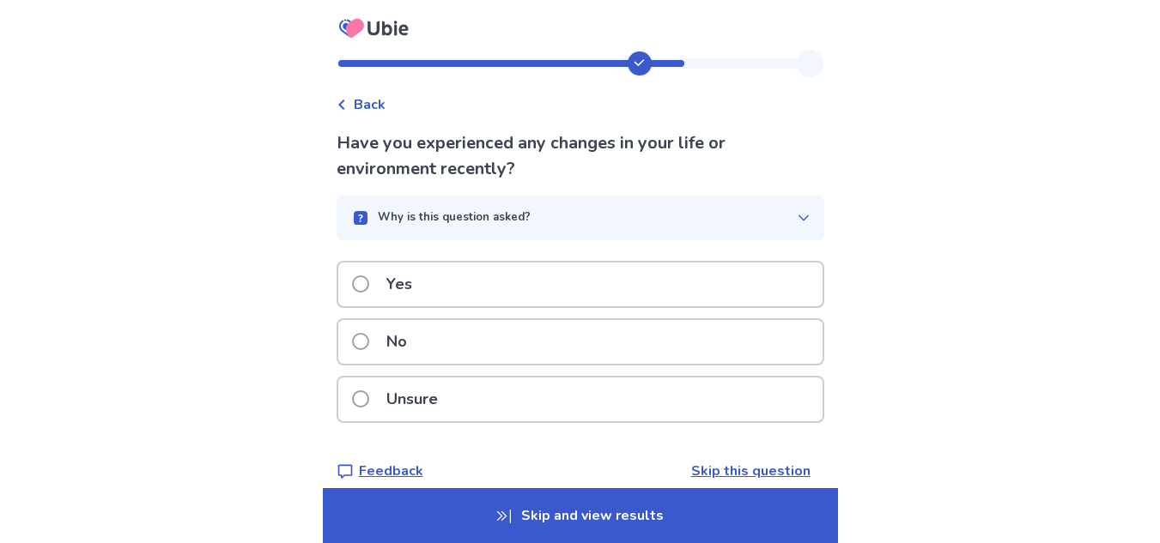
click at [451, 280] on div "Yes" at bounding box center [580, 285] width 484 height 44
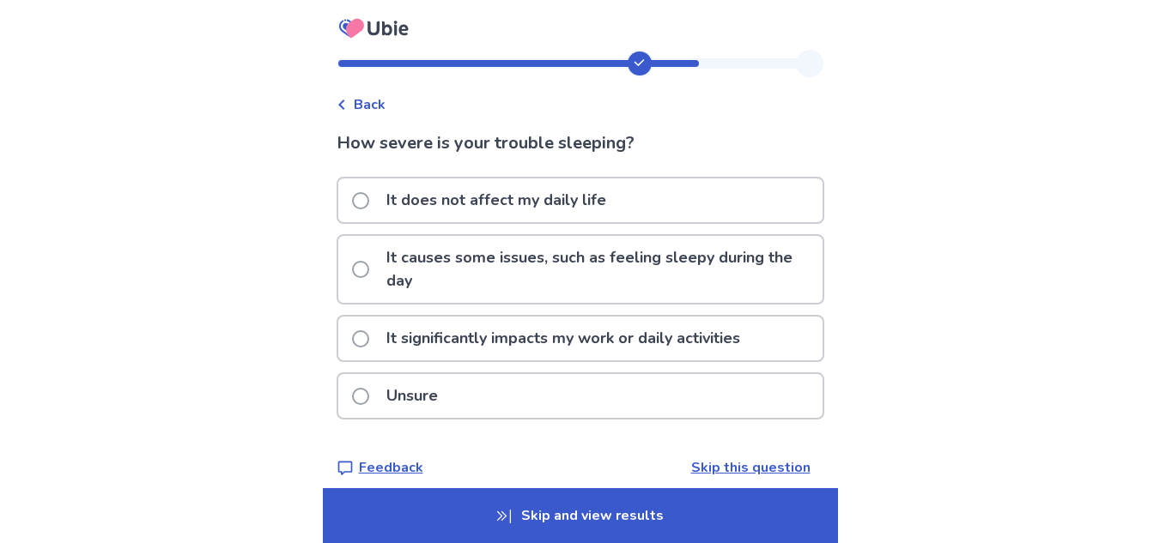
click at [450, 248] on p "It causes some issues, such as feeling sleepy during the day" at bounding box center [599, 269] width 446 height 67
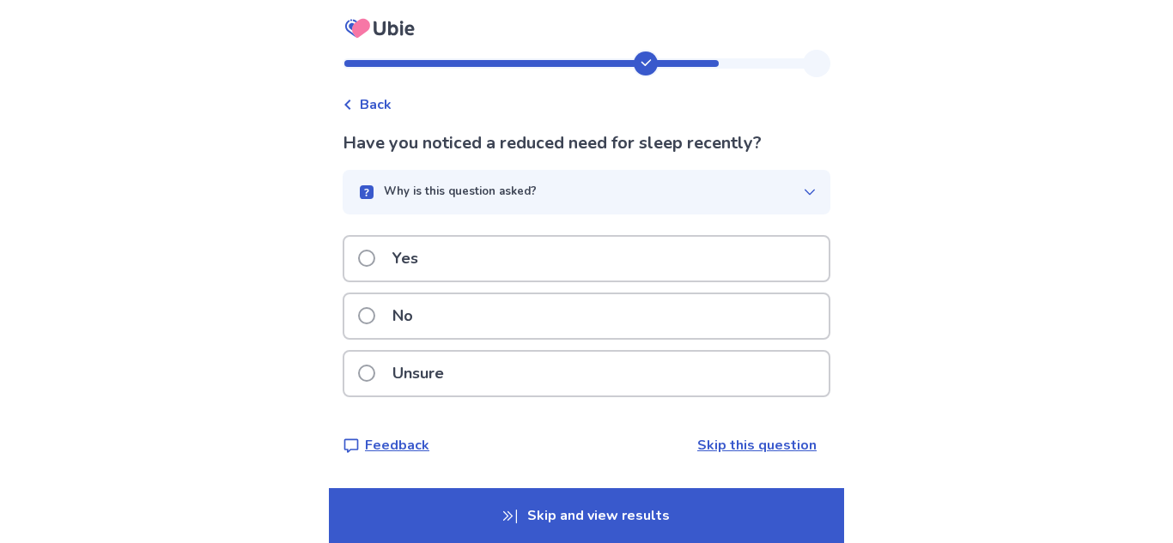
click at [423, 318] on p "No" at bounding box center [402, 317] width 41 height 44
click at [434, 362] on p "Unsure" at bounding box center [418, 374] width 72 height 44
click at [427, 260] on p "Yes" at bounding box center [405, 259] width 46 height 44
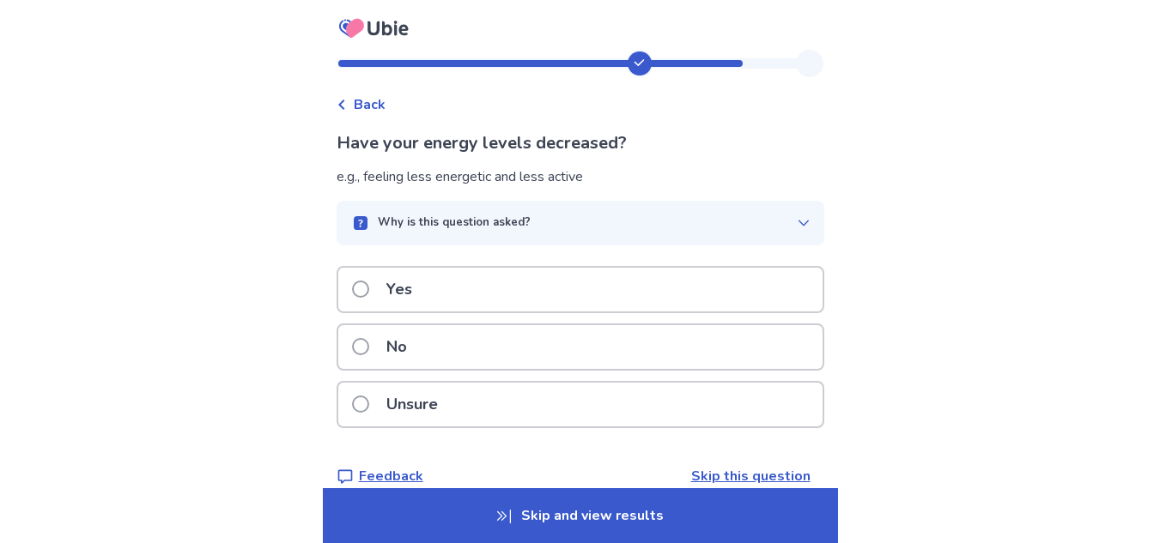
click at [438, 352] on div "No" at bounding box center [580, 347] width 484 height 44
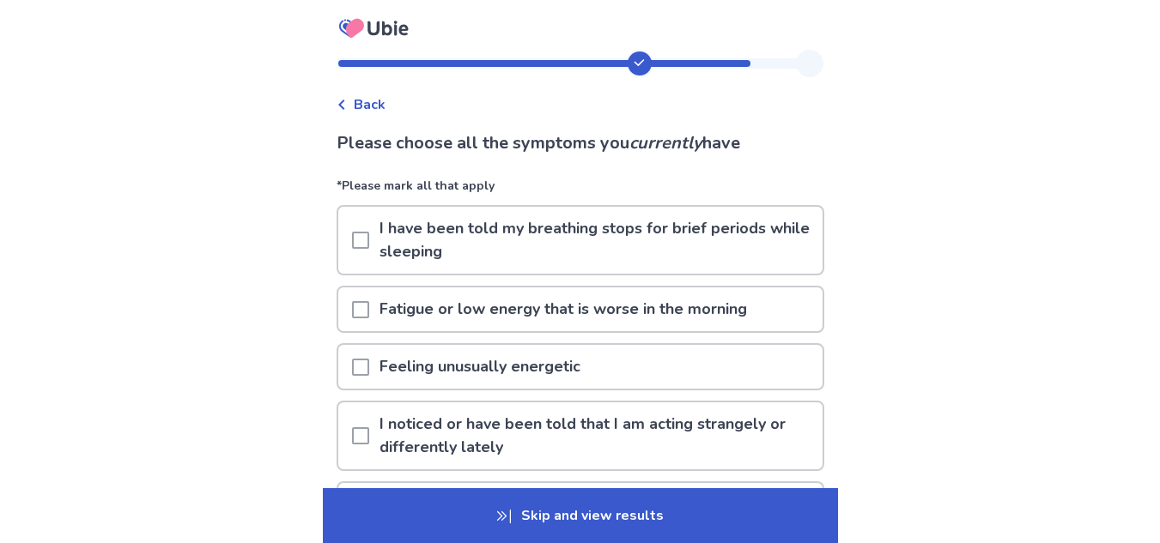
click at [369, 364] on span at bounding box center [360, 367] width 17 height 17
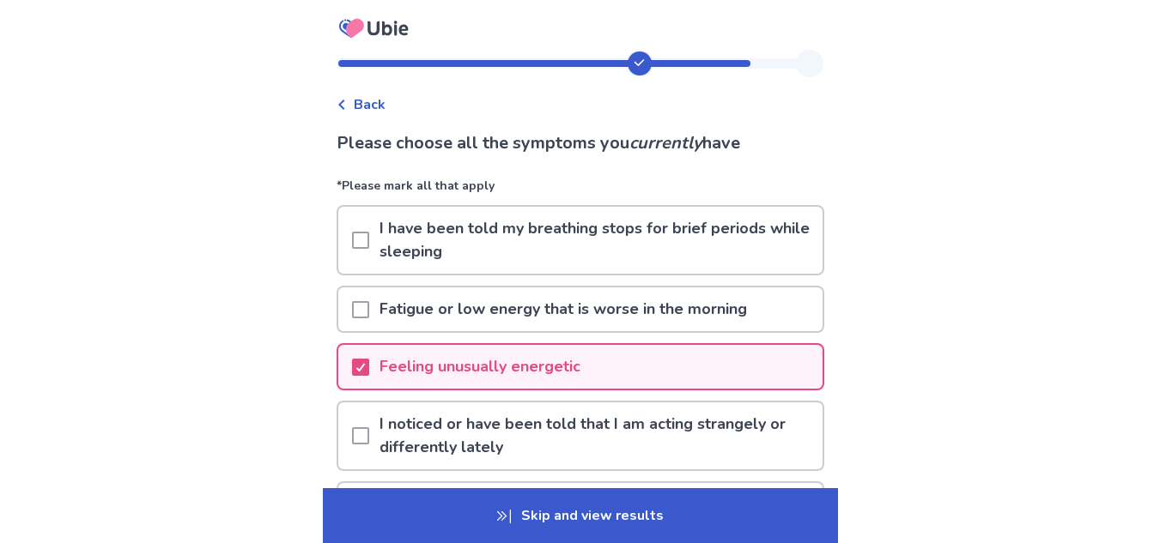
click at [365, 433] on span at bounding box center [360, 436] width 17 height 17
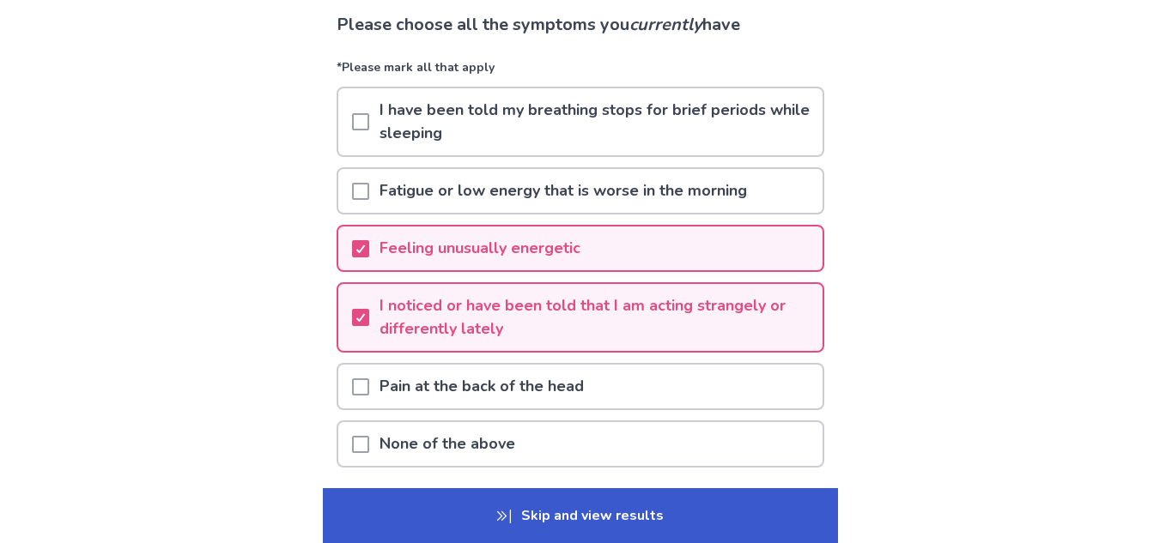
scroll to position [117, 0]
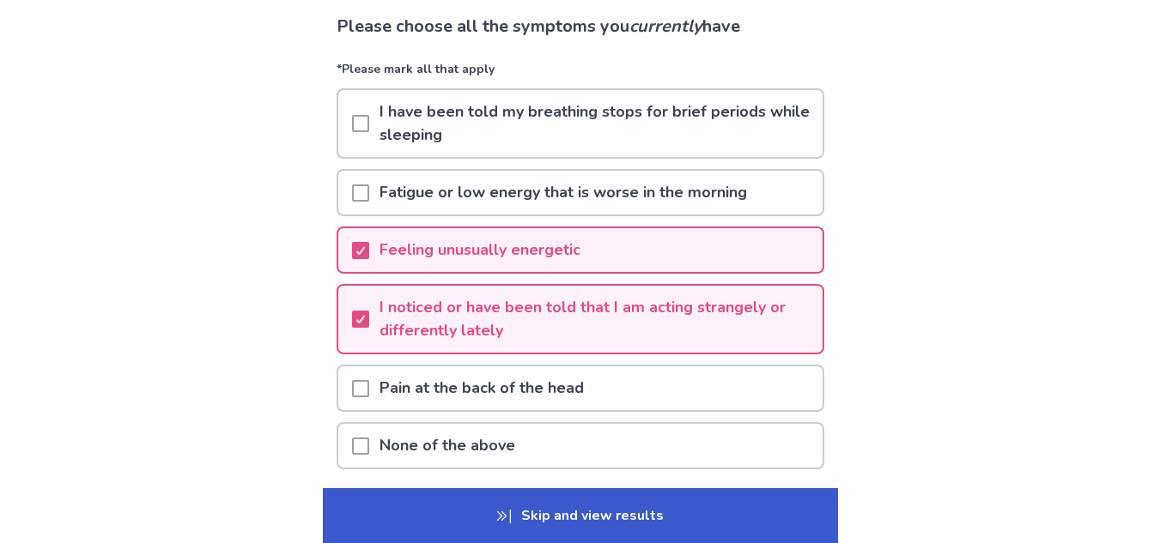
click at [351, 192] on div "Fatigue or low energy that is worse in the morning" at bounding box center [580, 193] width 484 height 44
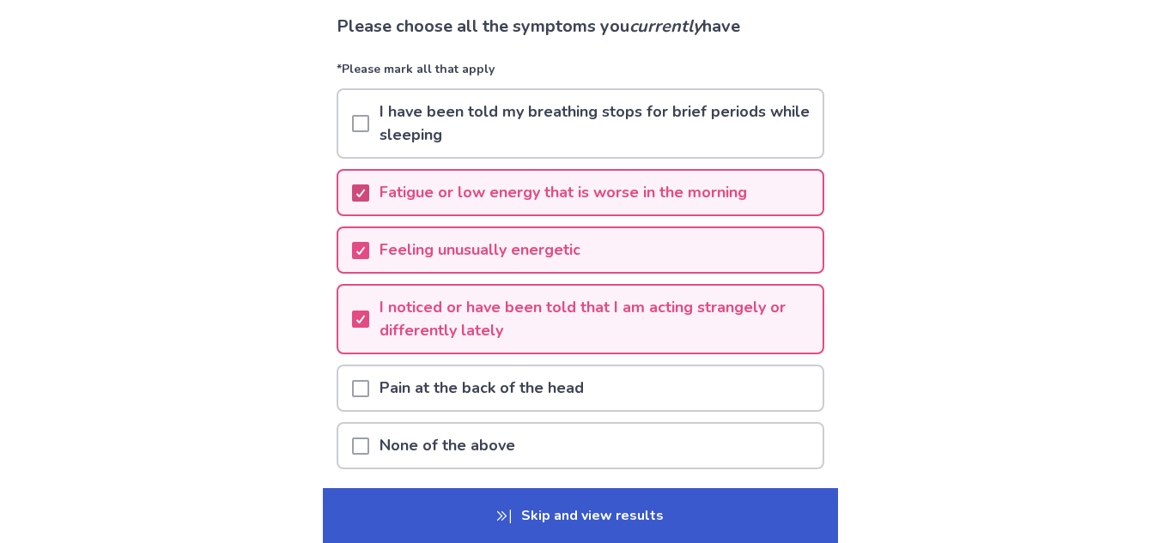
click at [366, 186] on div at bounding box center [360, 193] width 10 height 14
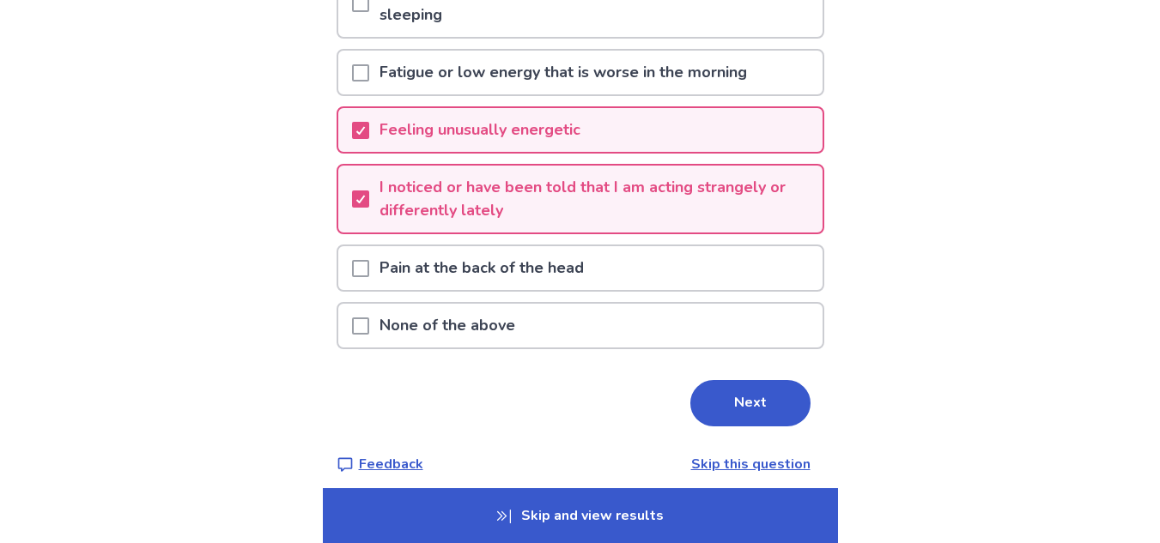
scroll to position [251, 0]
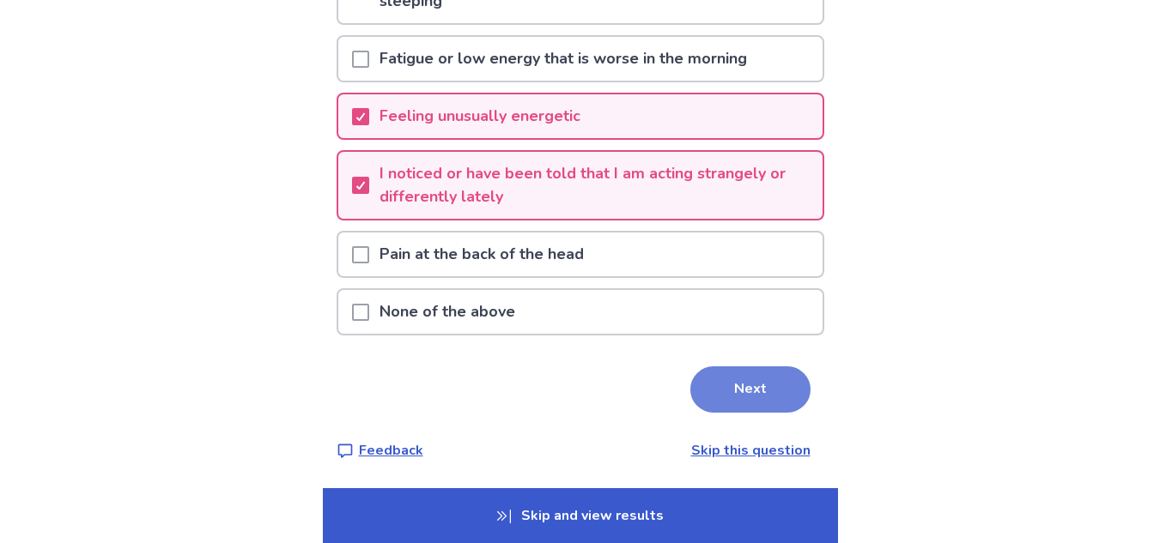
click at [725, 408] on button "Next" at bounding box center [750, 390] width 120 height 46
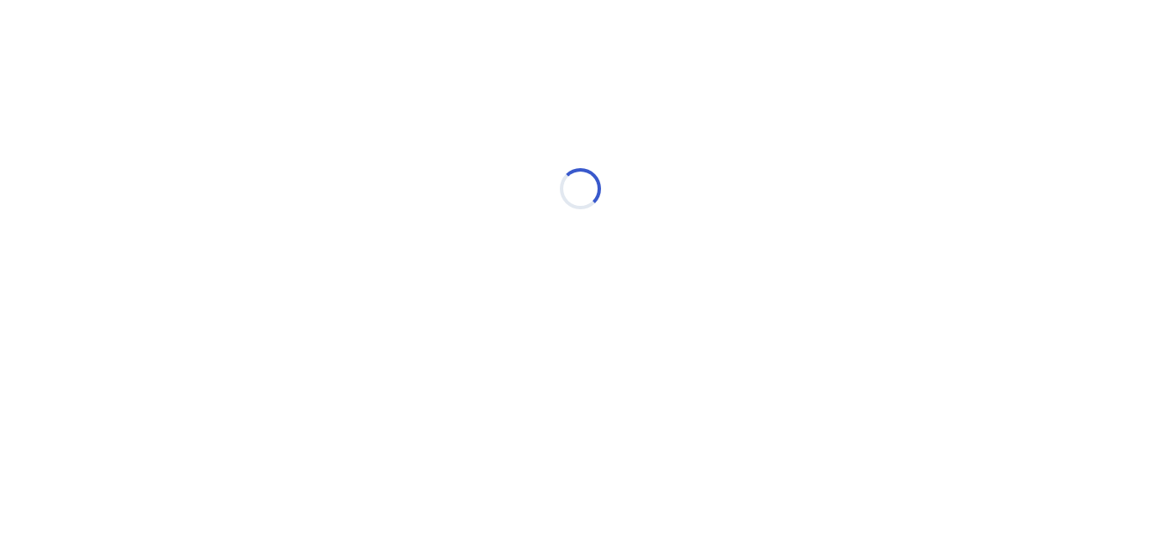
scroll to position [0, 0]
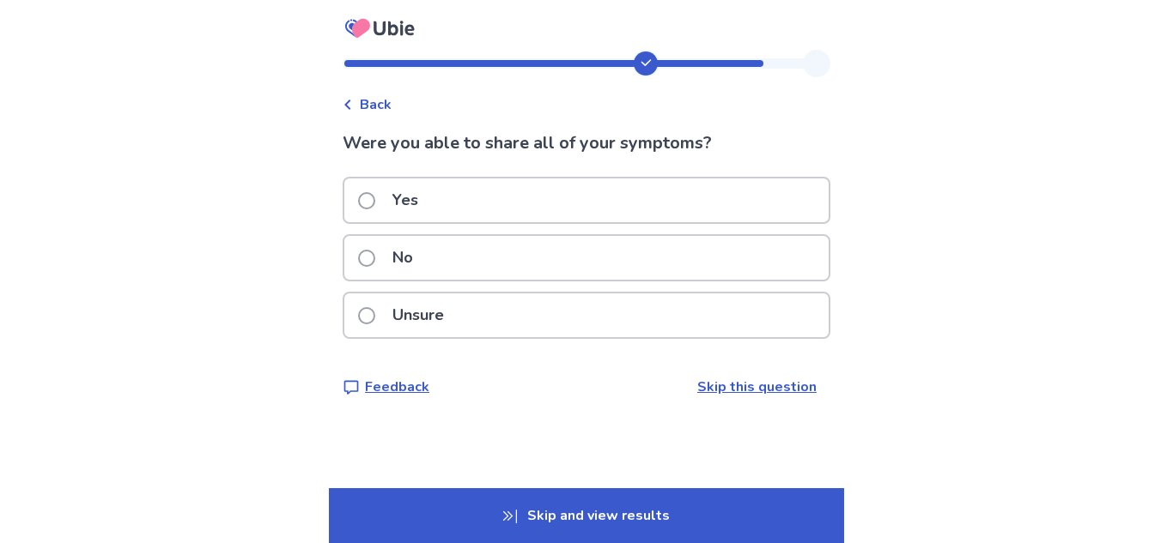
click at [375, 307] on span at bounding box center [366, 315] width 17 height 17
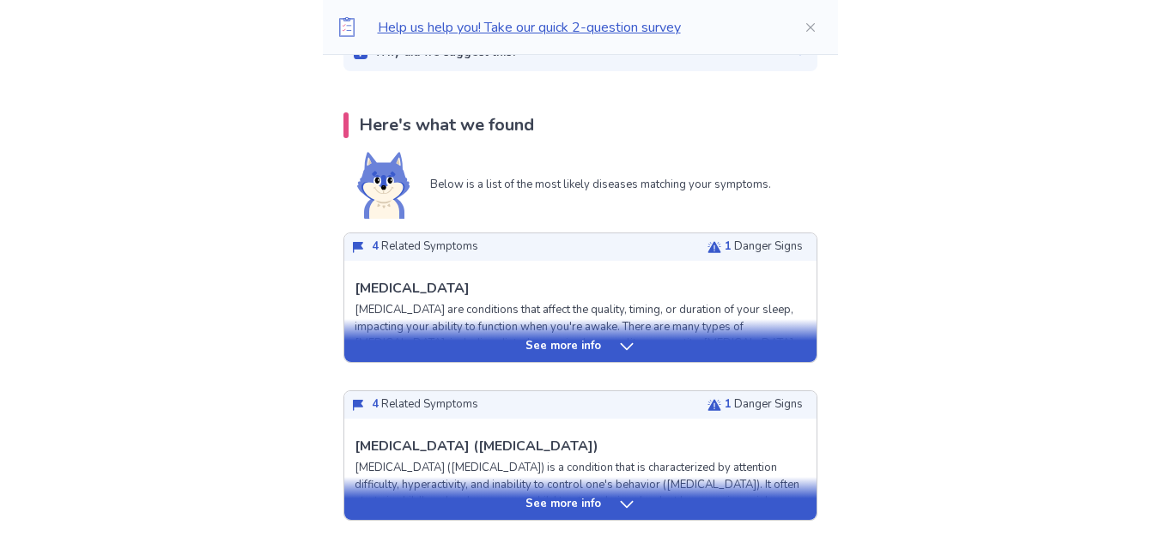
scroll to position [320, 0]
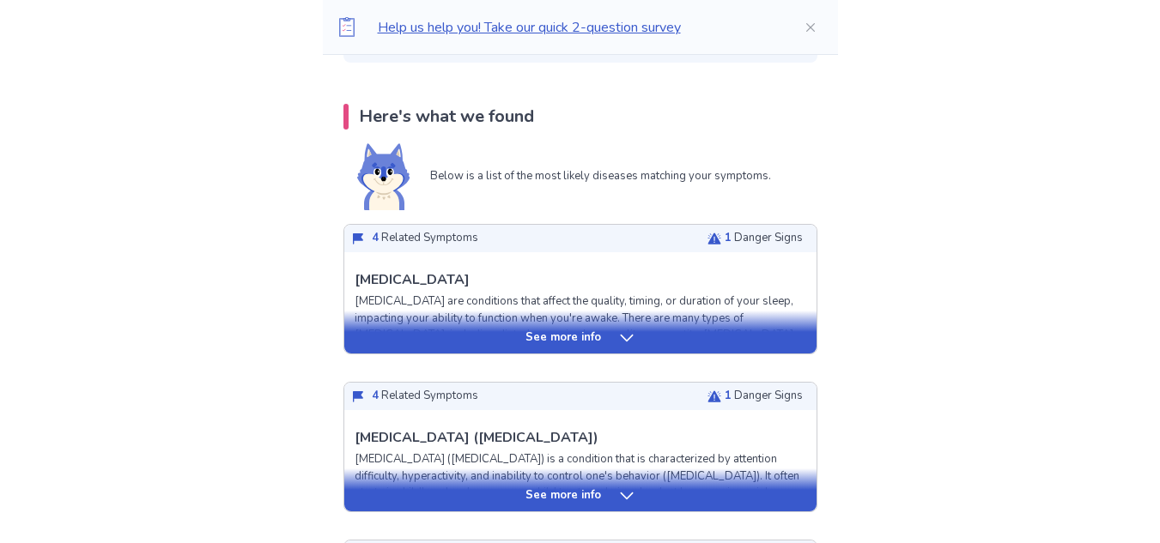
click at [617, 325] on div "See more info" at bounding box center [580, 332] width 472 height 43
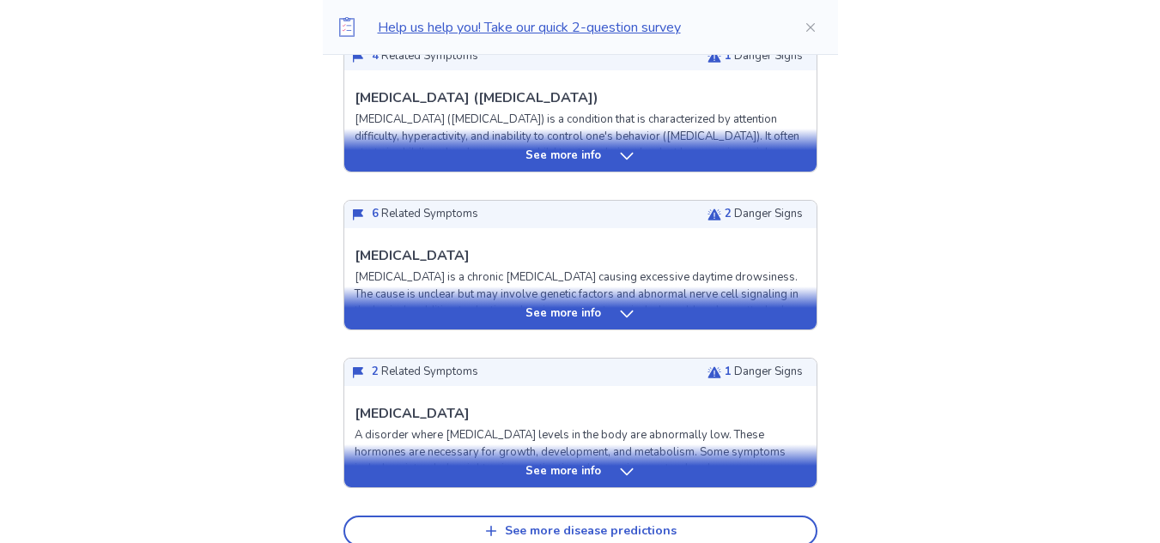
scroll to position [1939, 0]
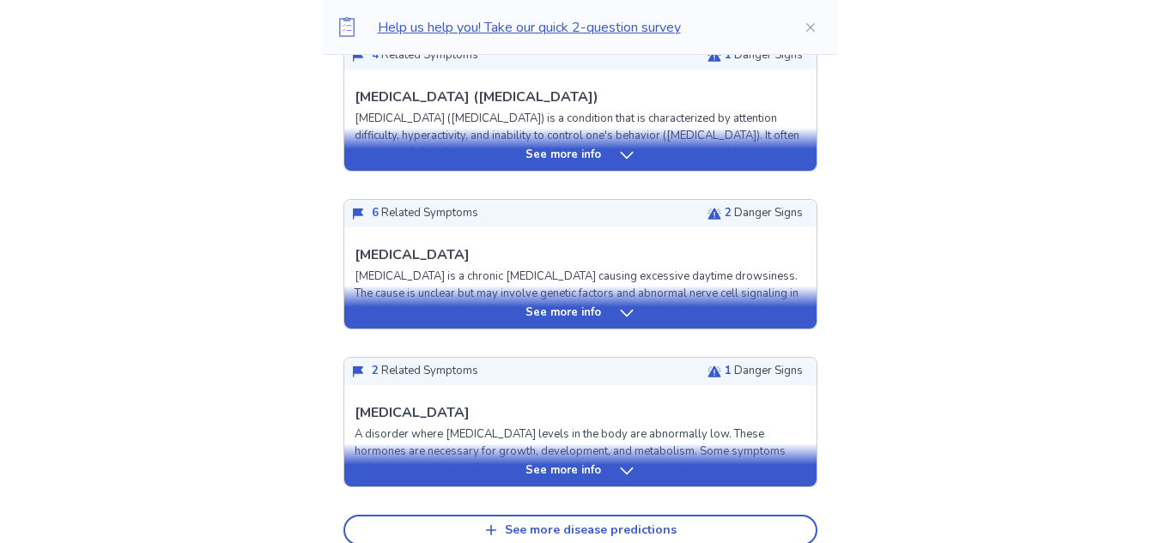
click at [630, 307] on icon at bounding box center [626, 313] width 17 height 17
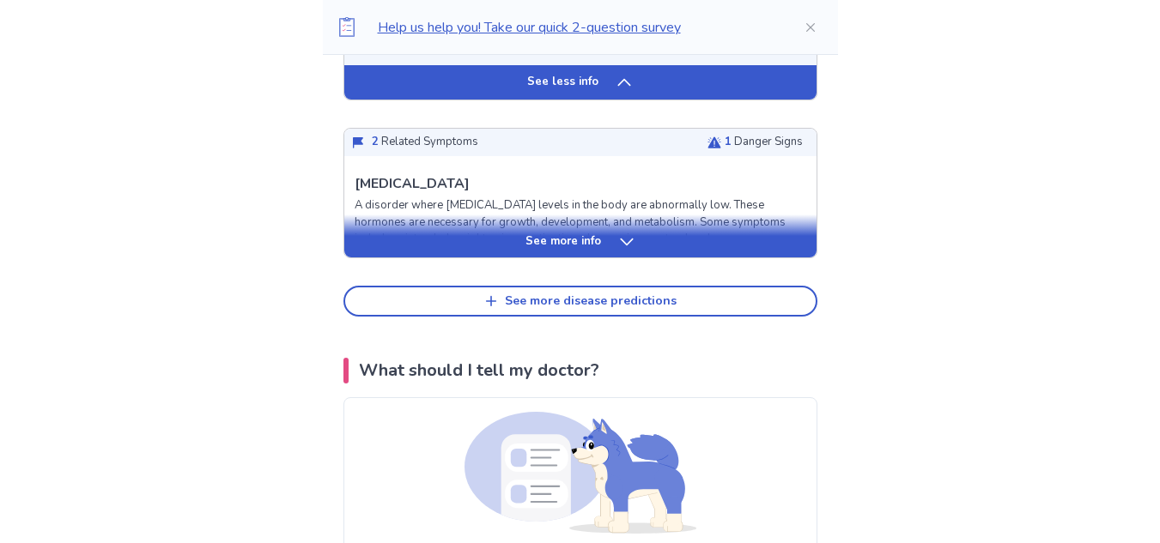
scroll to position [3467, 0]
